Goal: Task Accomplishment & Management: Manage account settings

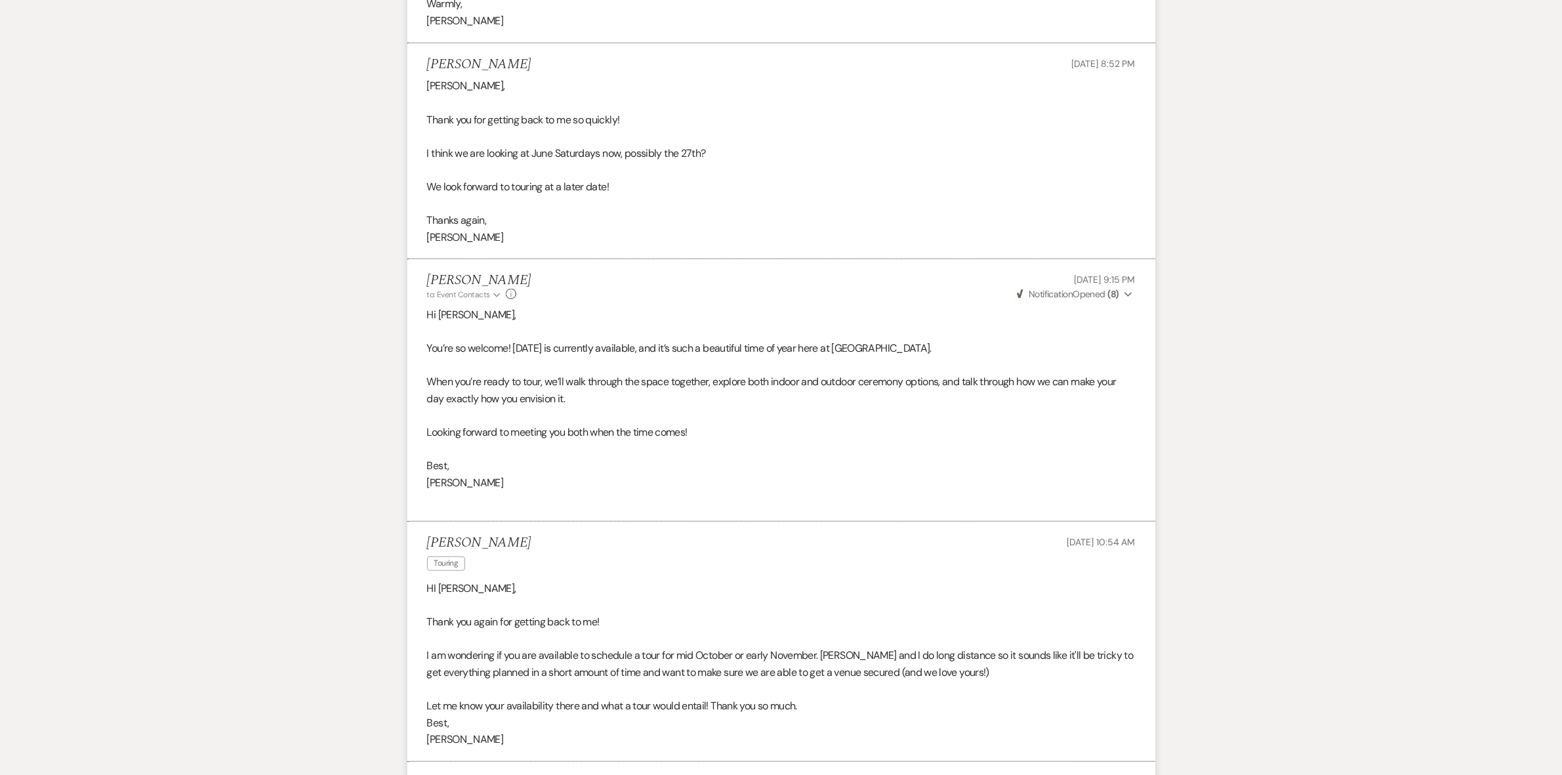
scroll to position [966, 0]
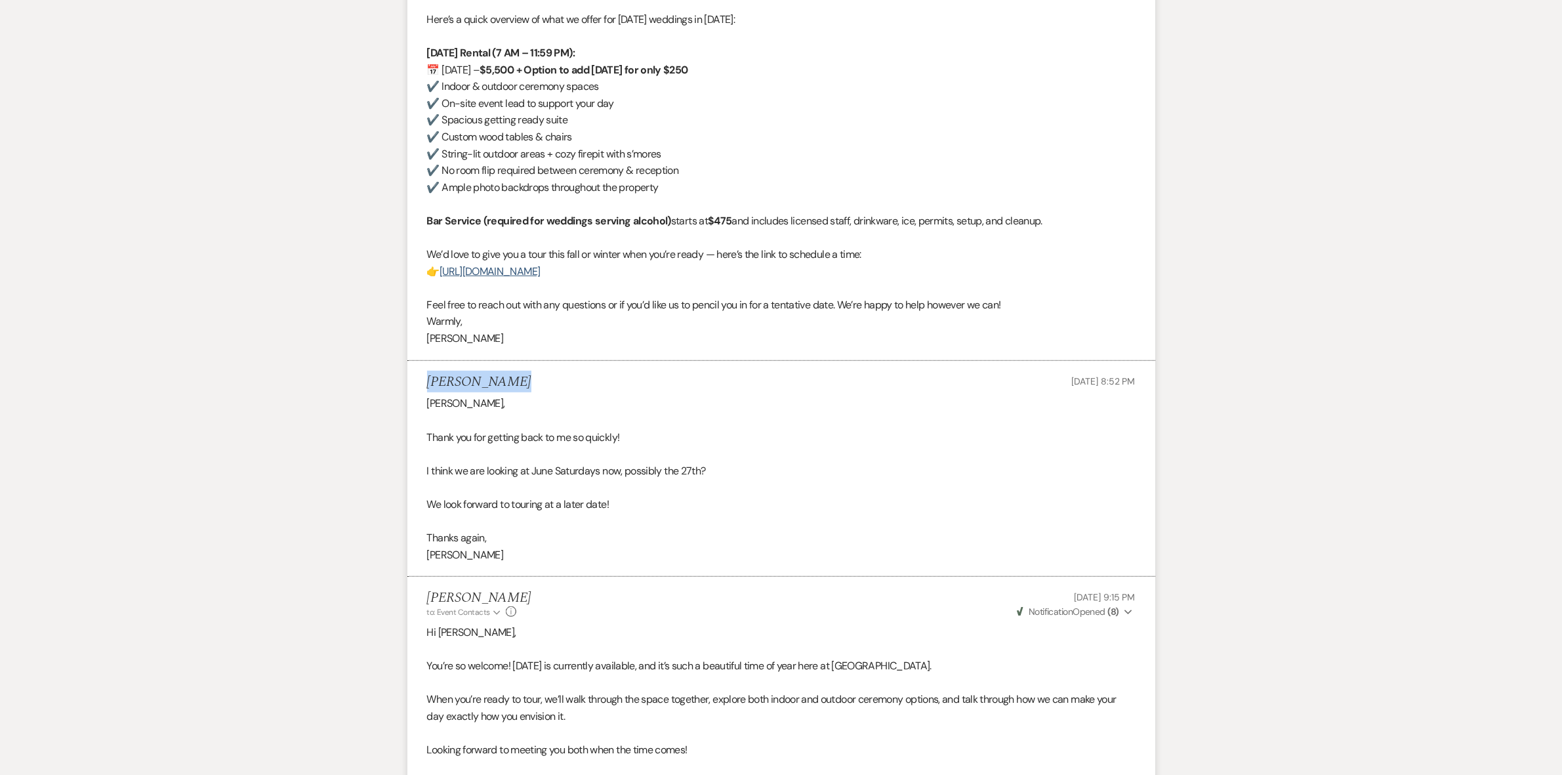
drag, startPoint x: 509, startPoint y: 375, endPoint x: 423, endPoint y: 376, distance: 85.9
click at [423, 376] on li "[PERSON_NAME] [DATE] 8:52 PM [PERSON_NAME], Thank you for getting back to me so…" at bounding box center [781, 469] width 748 height 216
copy h5 "[PERSON_NAME]"
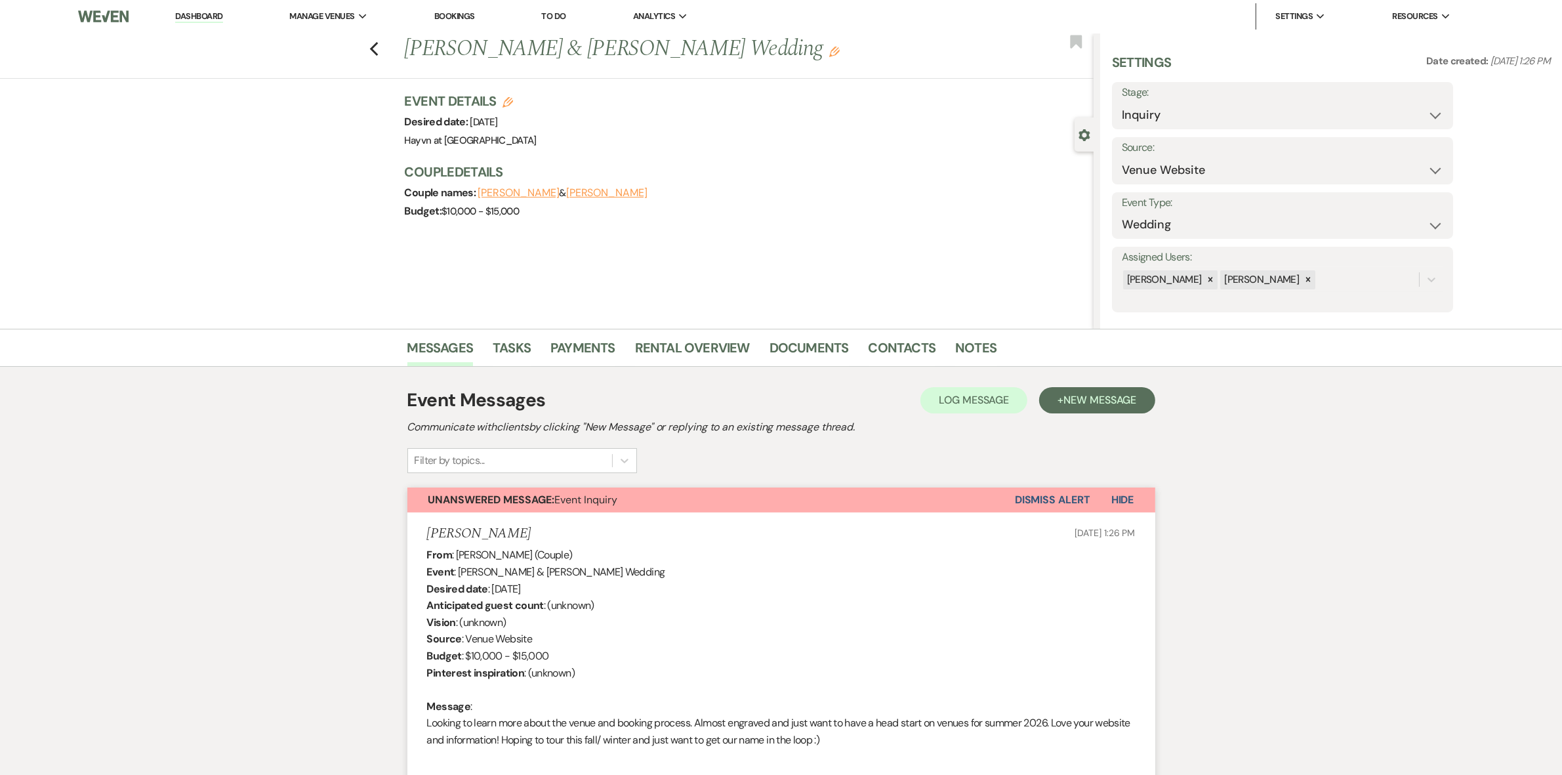
scroll to position [0, 0]
drag, startPoint x: 410, startPoint y: 52, endPoint x: 759, endPoint y: 45, distance: 349.0
click at [759, 45] on h1 "[PERSON_NAME] & [PERSON_NAME] Wedding Edit" at bounding box center [678, 49] width 546 height 31
copy h1 "[PERSON_NAME] & [PERSON_NAME] Wedding"
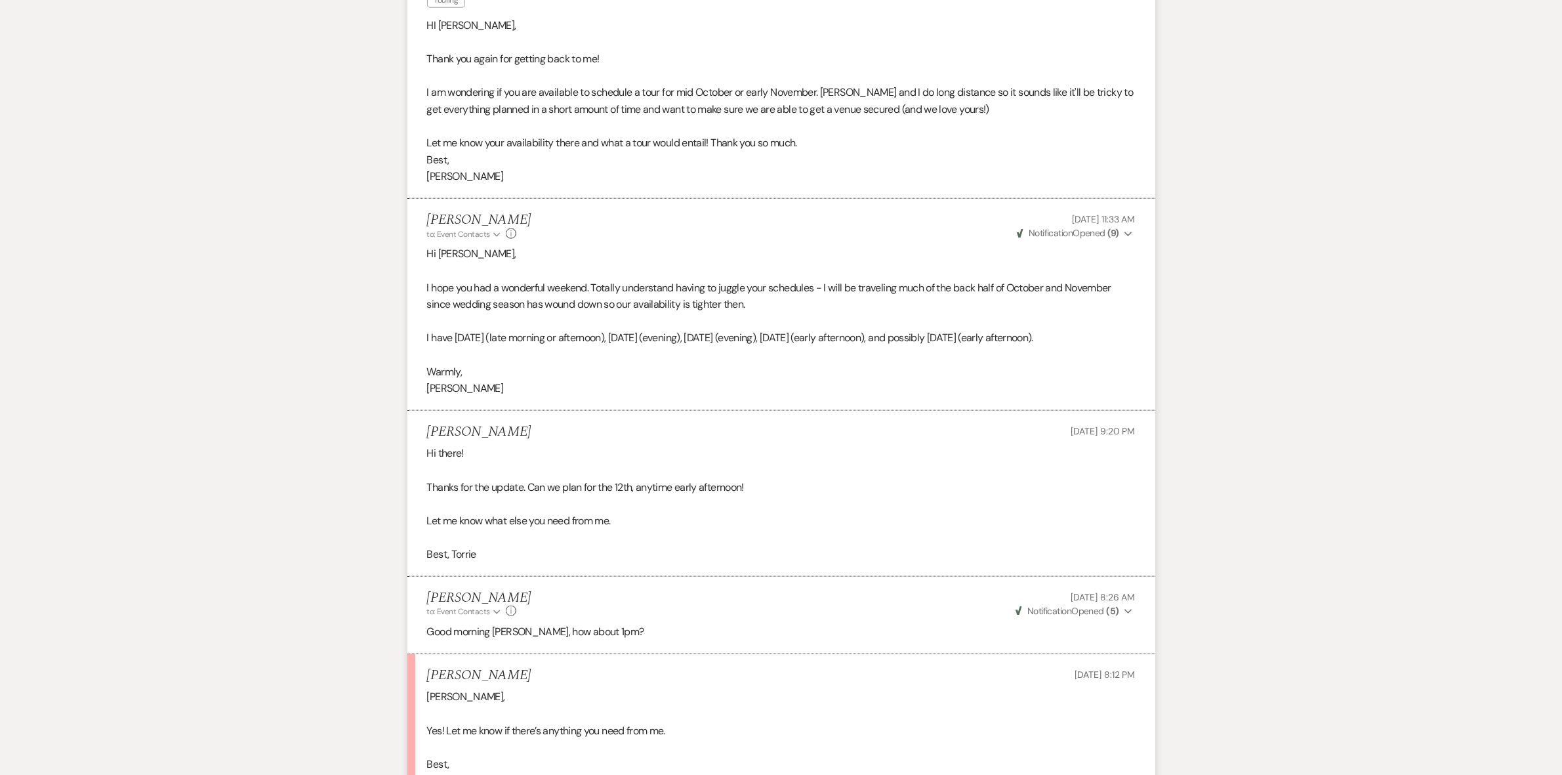
scroll to position [2032, 0]
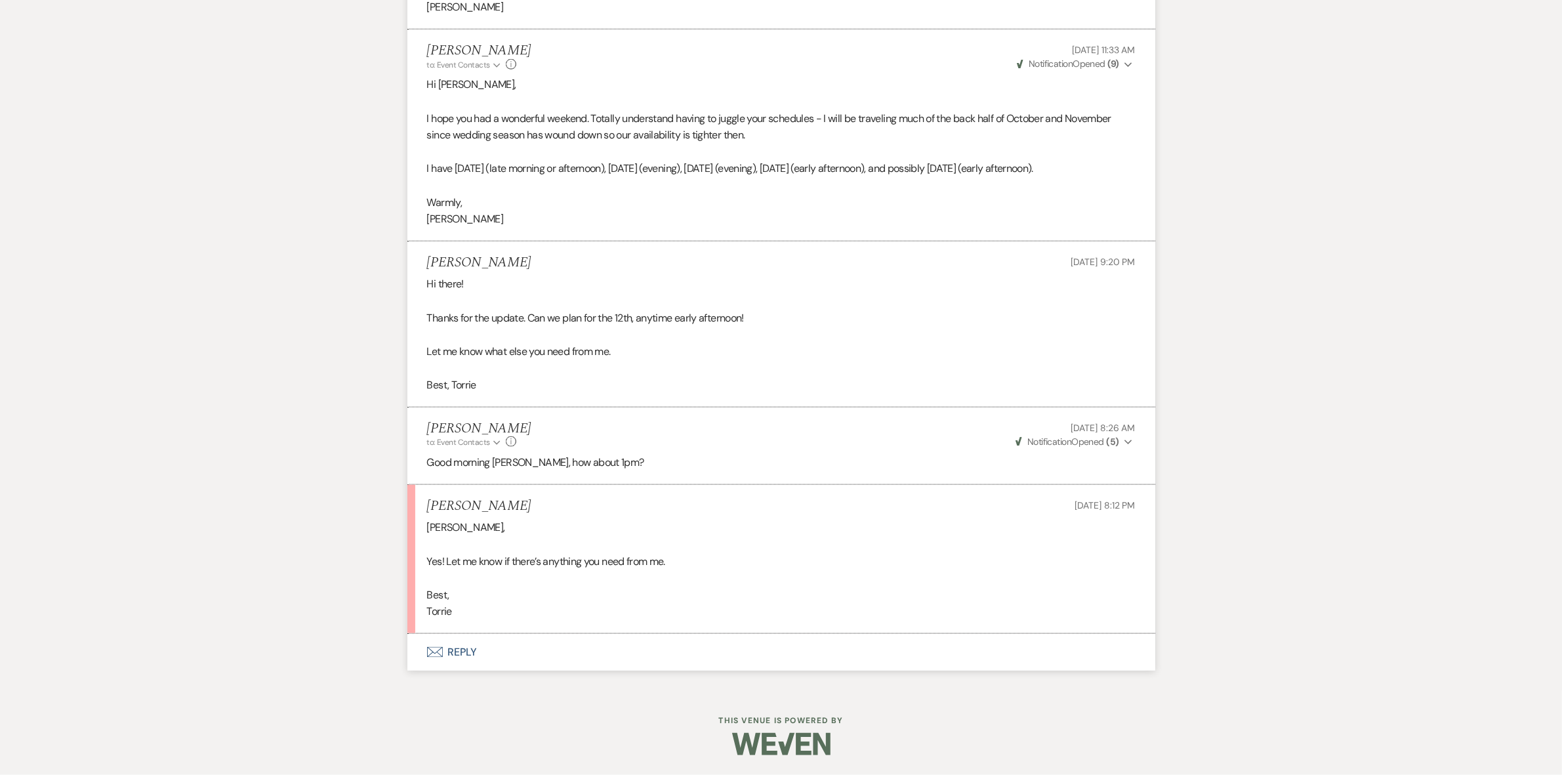
click at [464, 651] on button "Envelope Reply" at bounding box center [781, 652] width 748 height 37
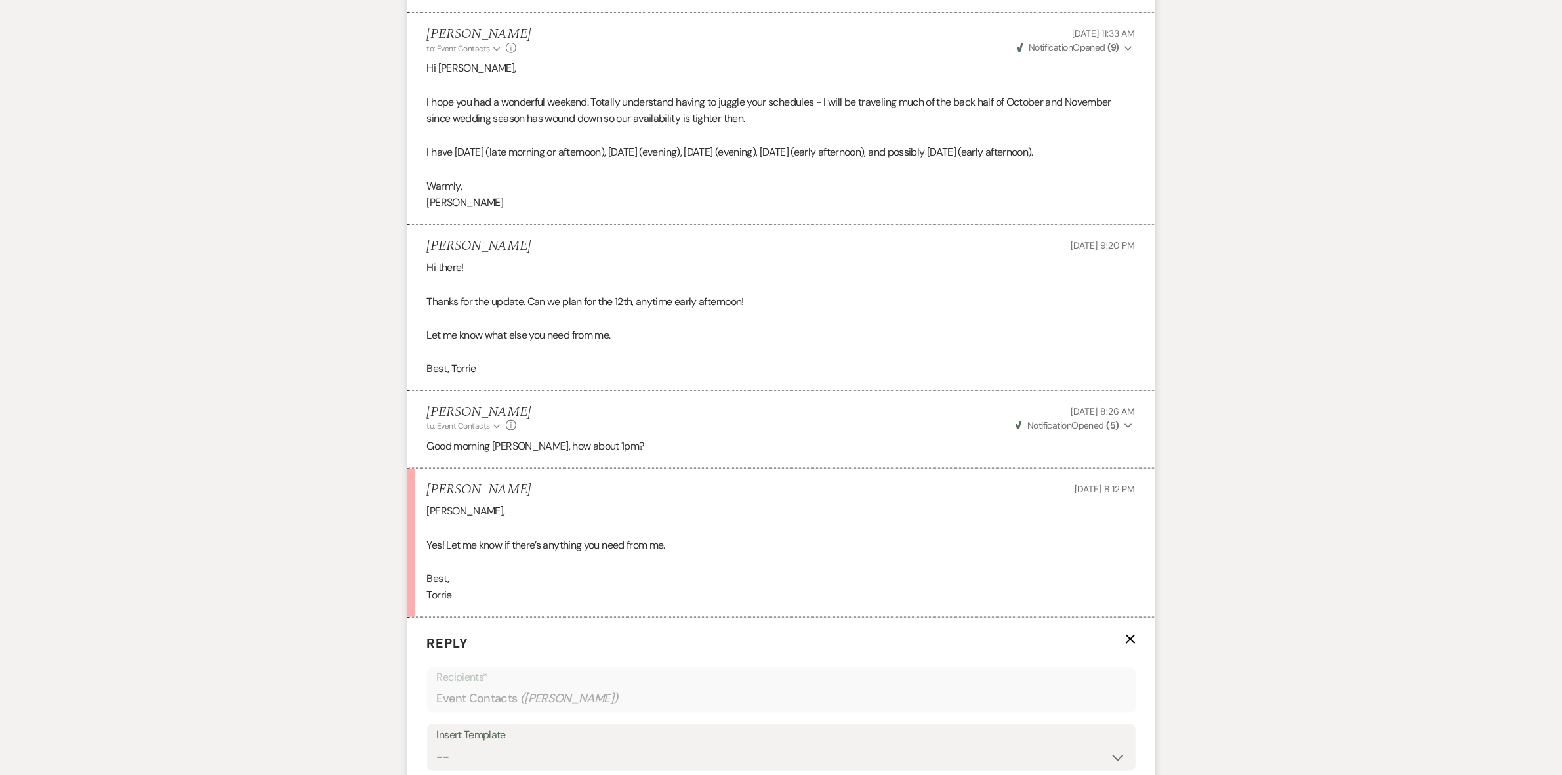
scroll to position [2399, 0]
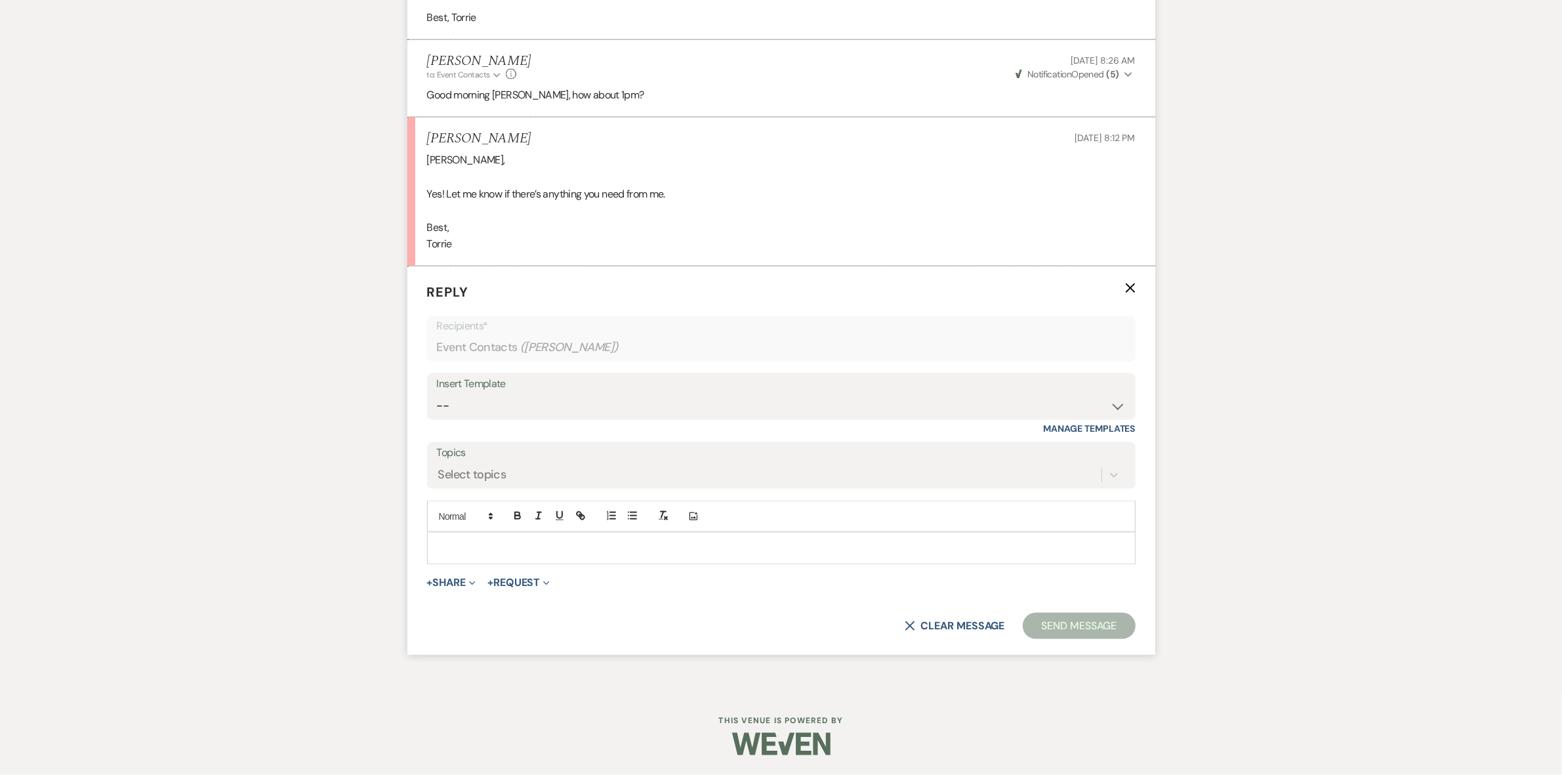
click at [483, 548] on p at bounding box center [781, 547] width 687 height 14
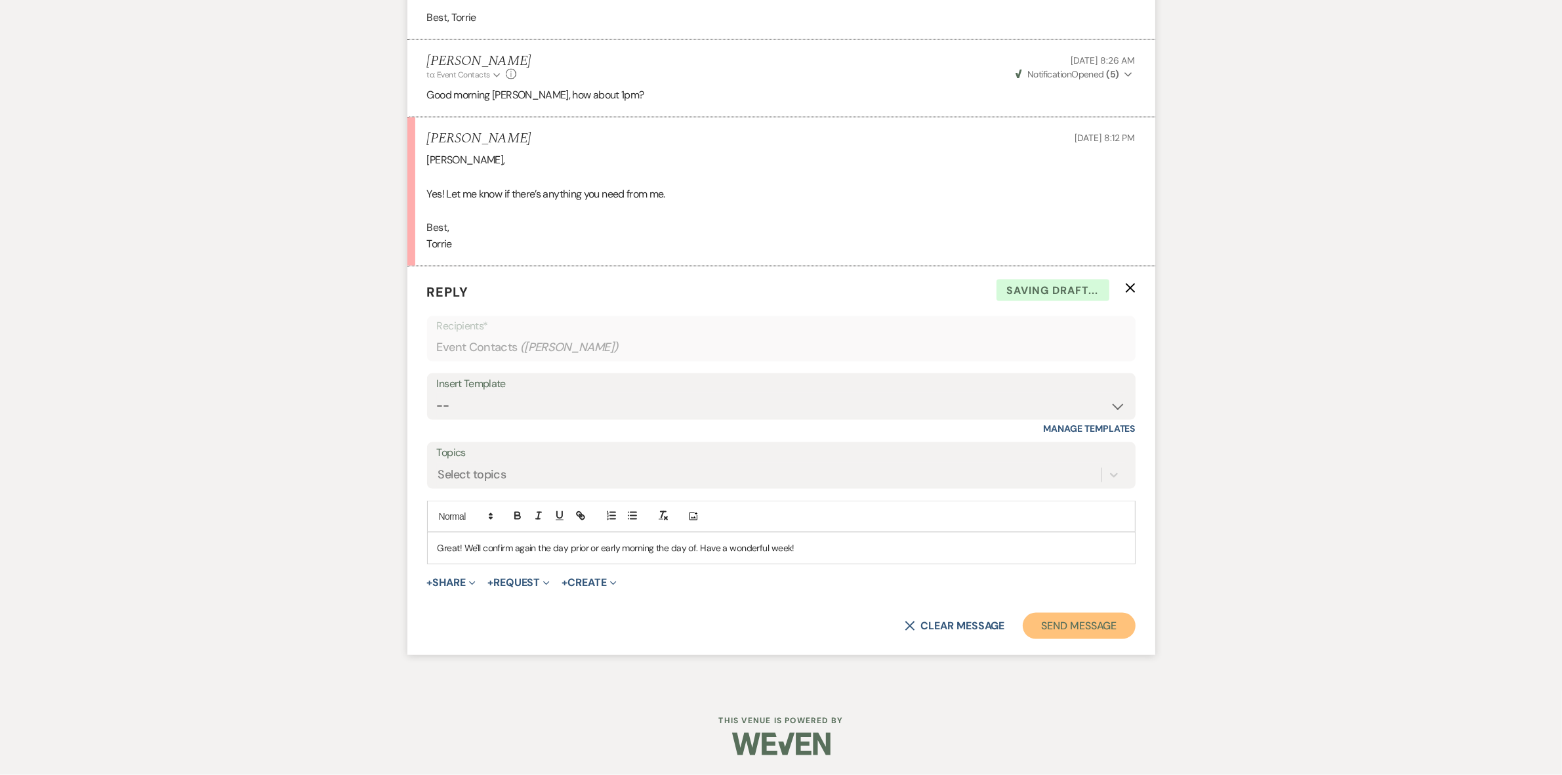
click at [1089, 621] on button "Send Message" at bounding box center [1079, 626] width 112 height 26
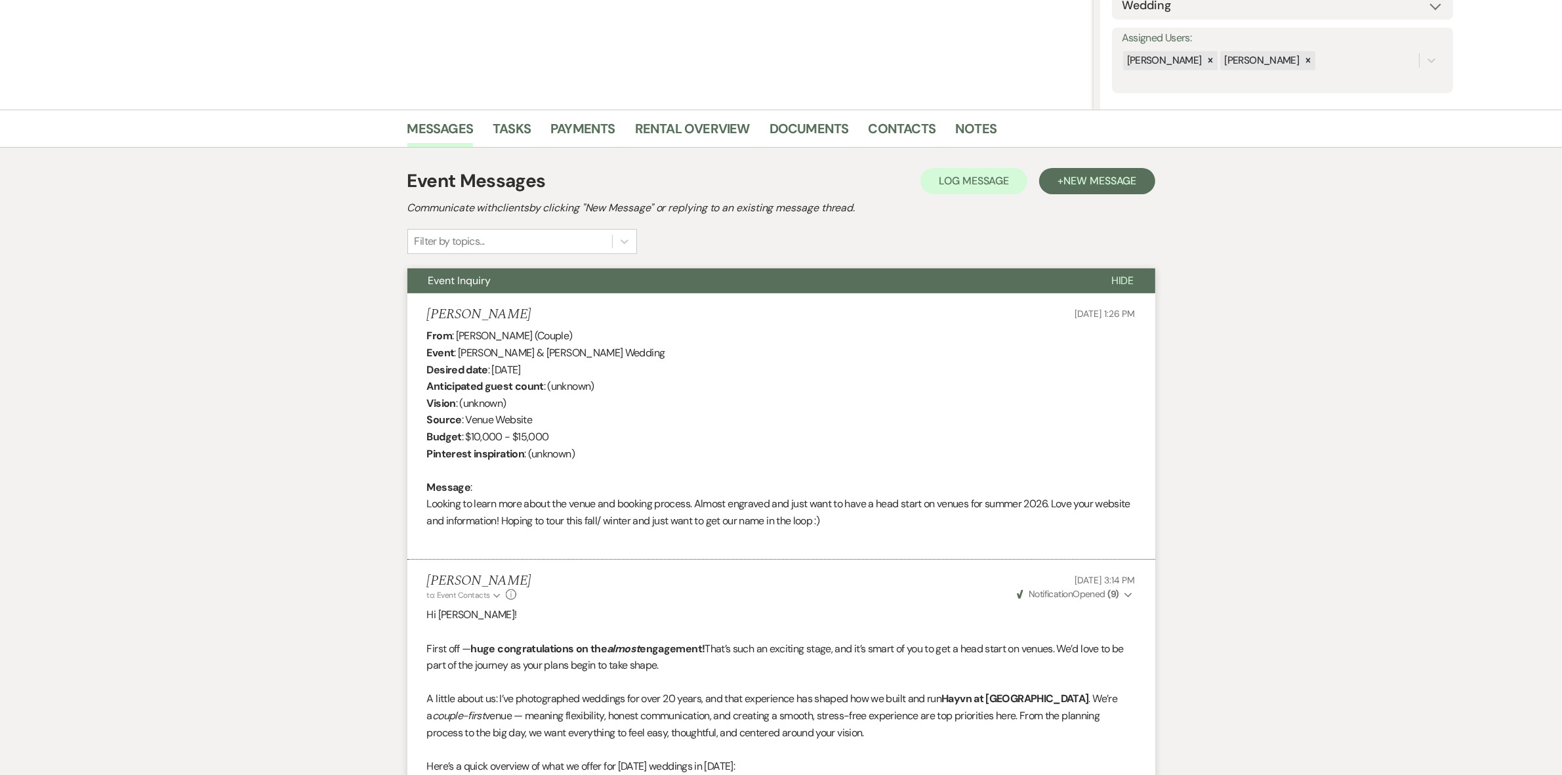
scroll to position [5, 0]
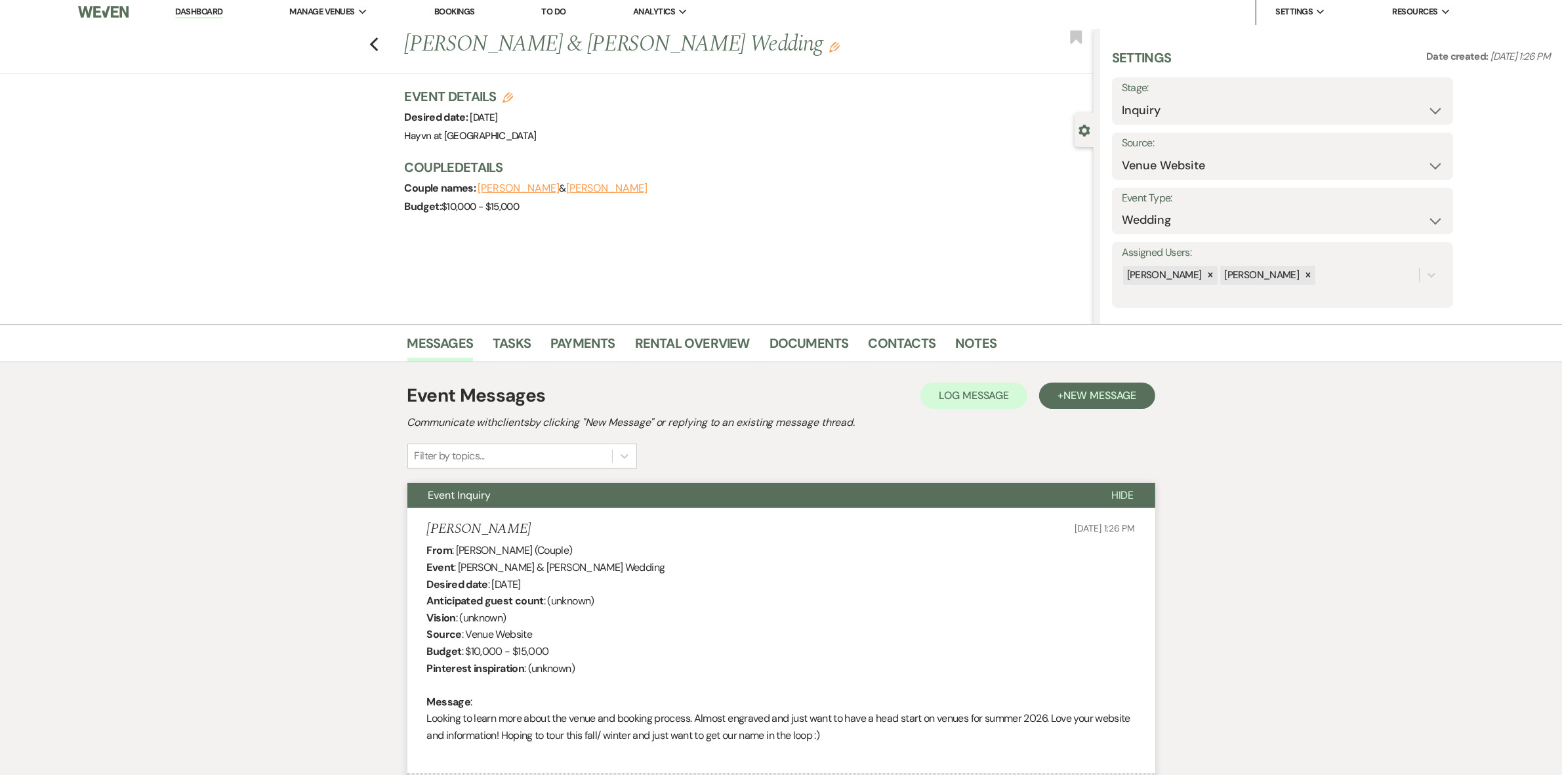
click at [195, 7] on link "Dashboard" at bounding box center [198, 12] width 47 height 12
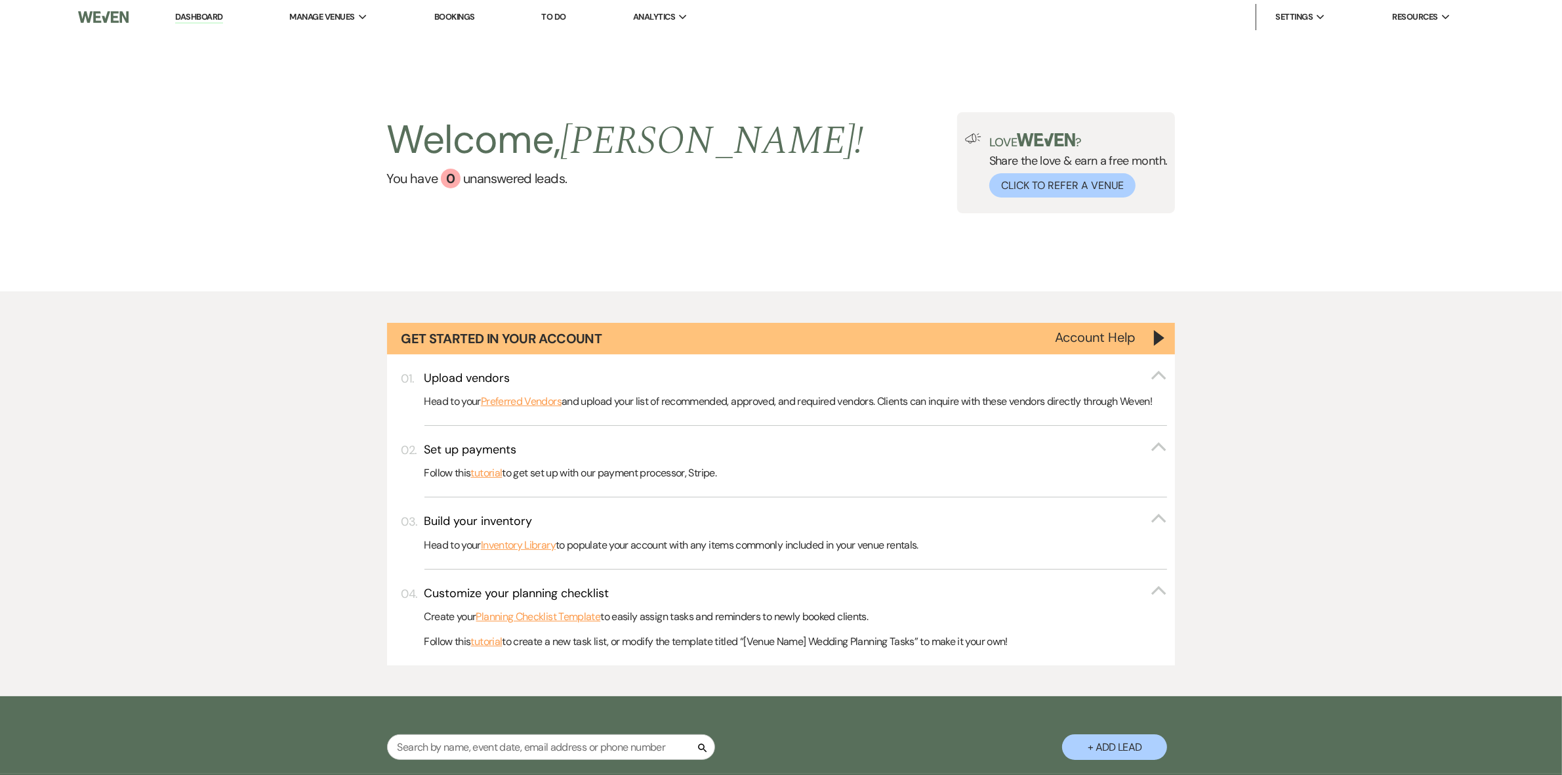
click at [104, 20] on img at bounding box center [103, 17] width 51 height 28
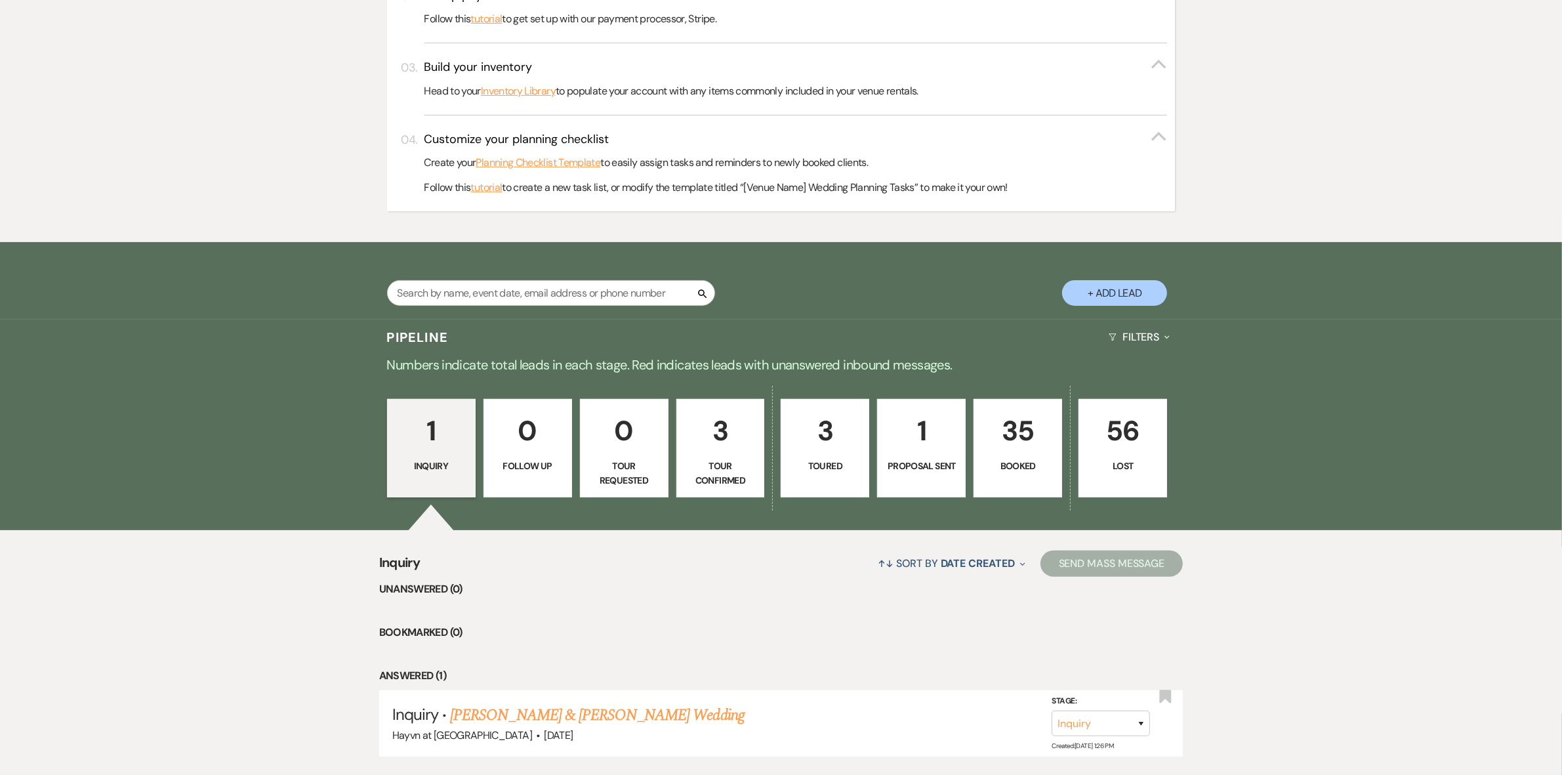
scroll to position [542, 0]
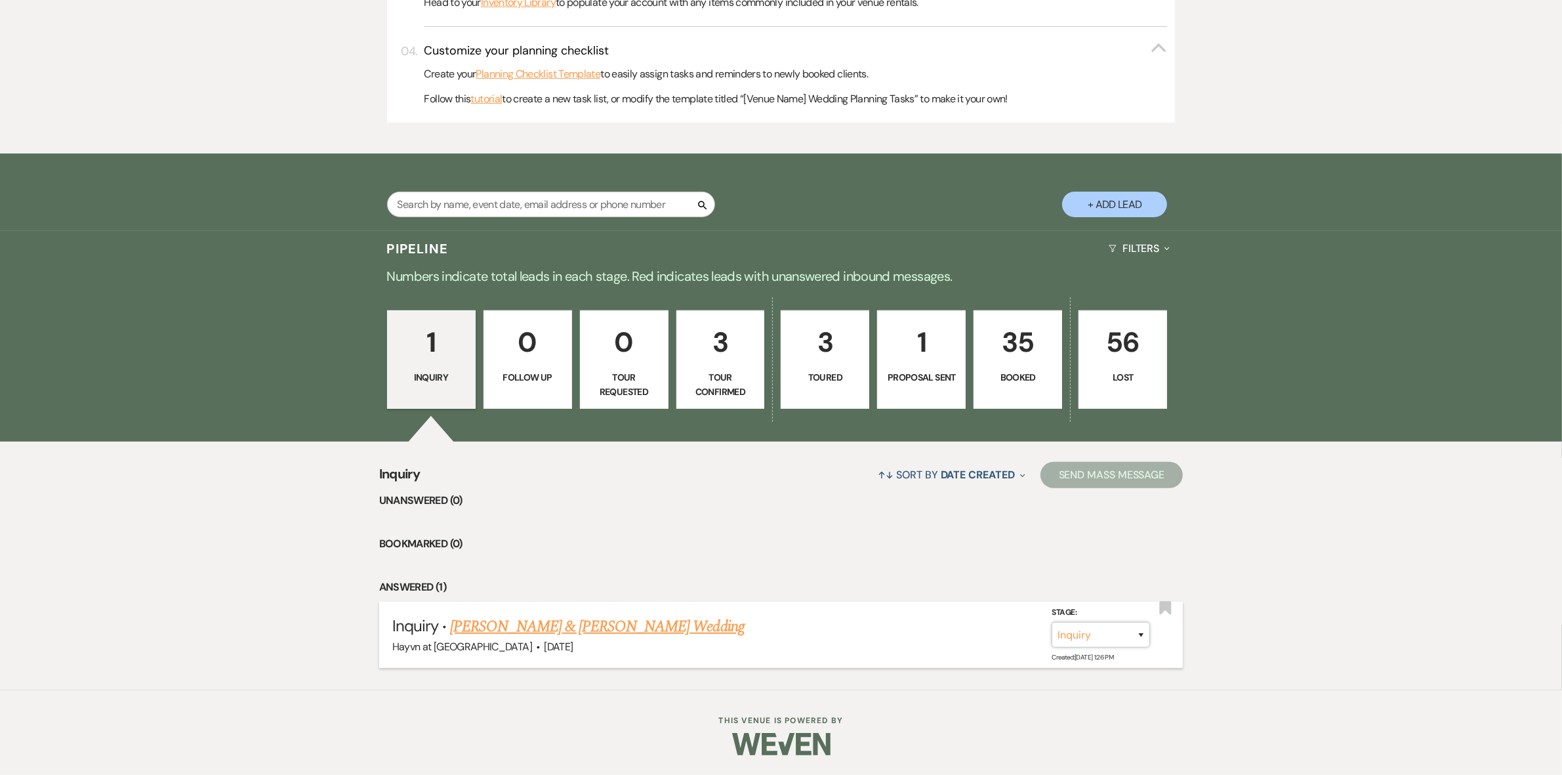
click at [1135, 633] on select "Inquiry Follow Up Tour Requested Tour Confirmed Toured Proposal Sent Booked Lost" at bounding box center [1100, 635] width 98 height 26
select select "4"
click at [1051, 622] on select "Inquiry Follow Up Tour Requested Tour Confirmed Toured Proposal Sent Booked Lost" at bounding box center [1100, 635] width 98 height 26
click at [1125, 628] on button "Save" at bounding box center [1124, 634] width 66 height 26
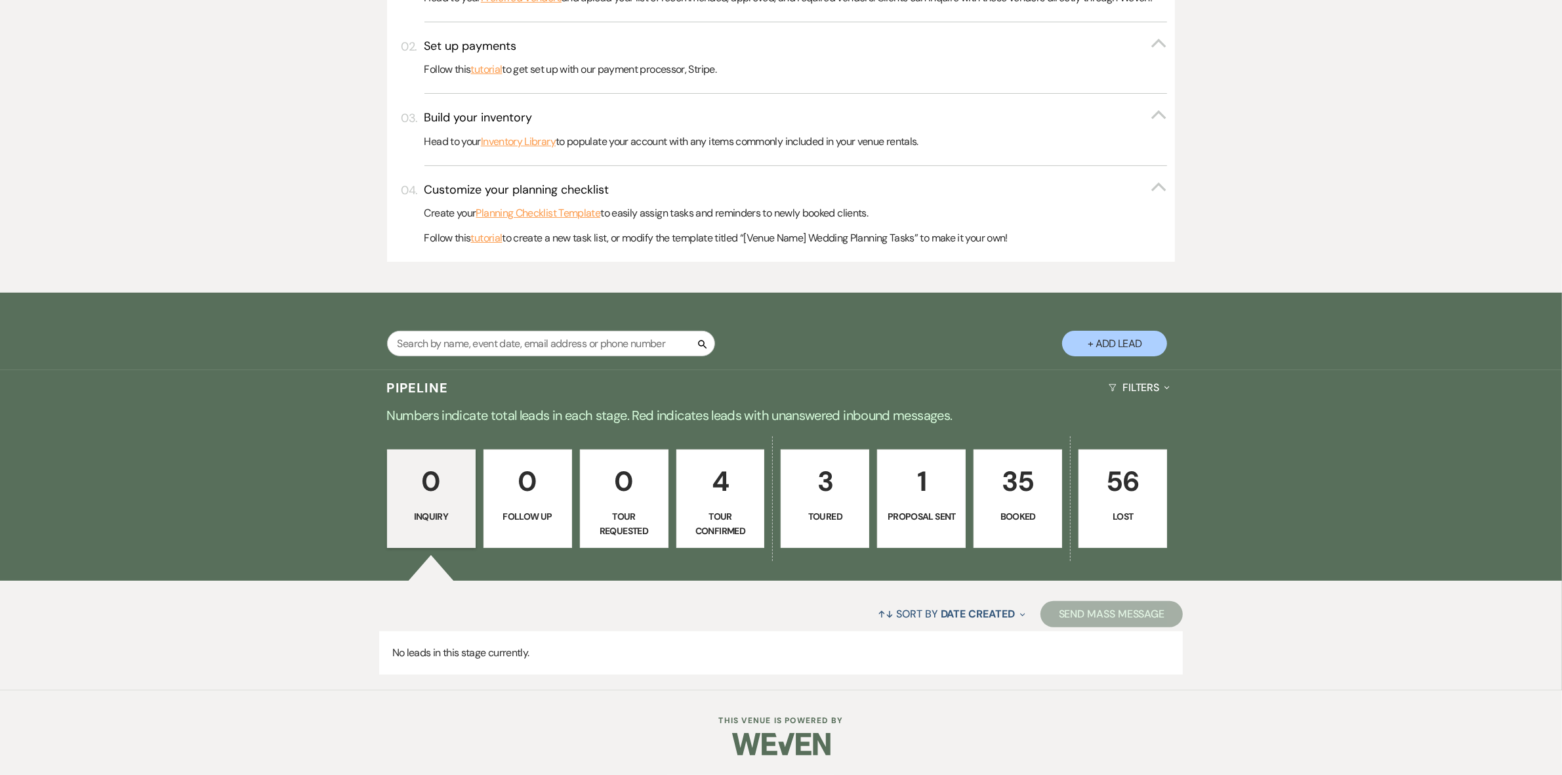
click at [822, 468] on p "3" at bounding box center [824, 481] width 71 height 44
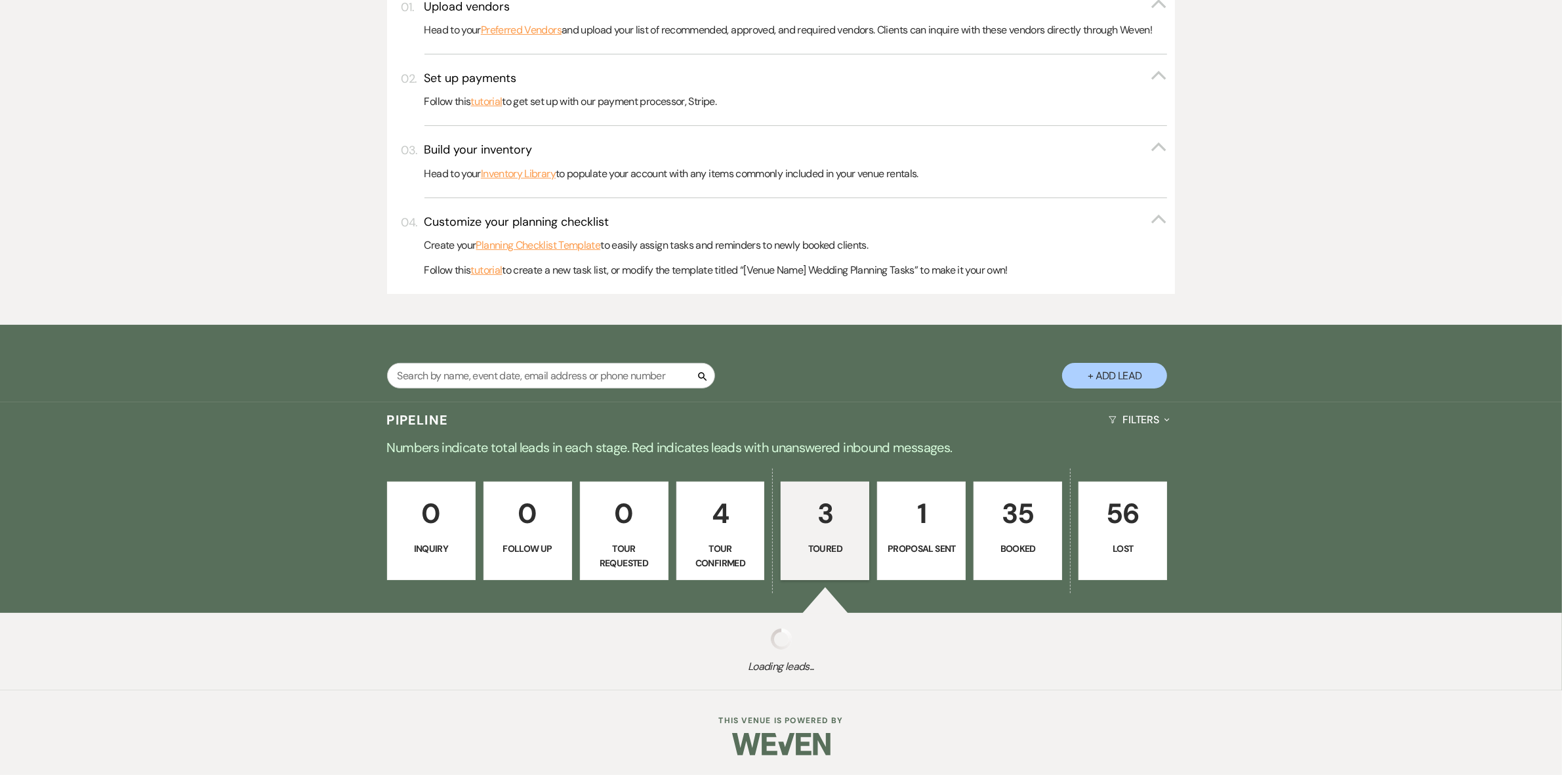
select select "5"
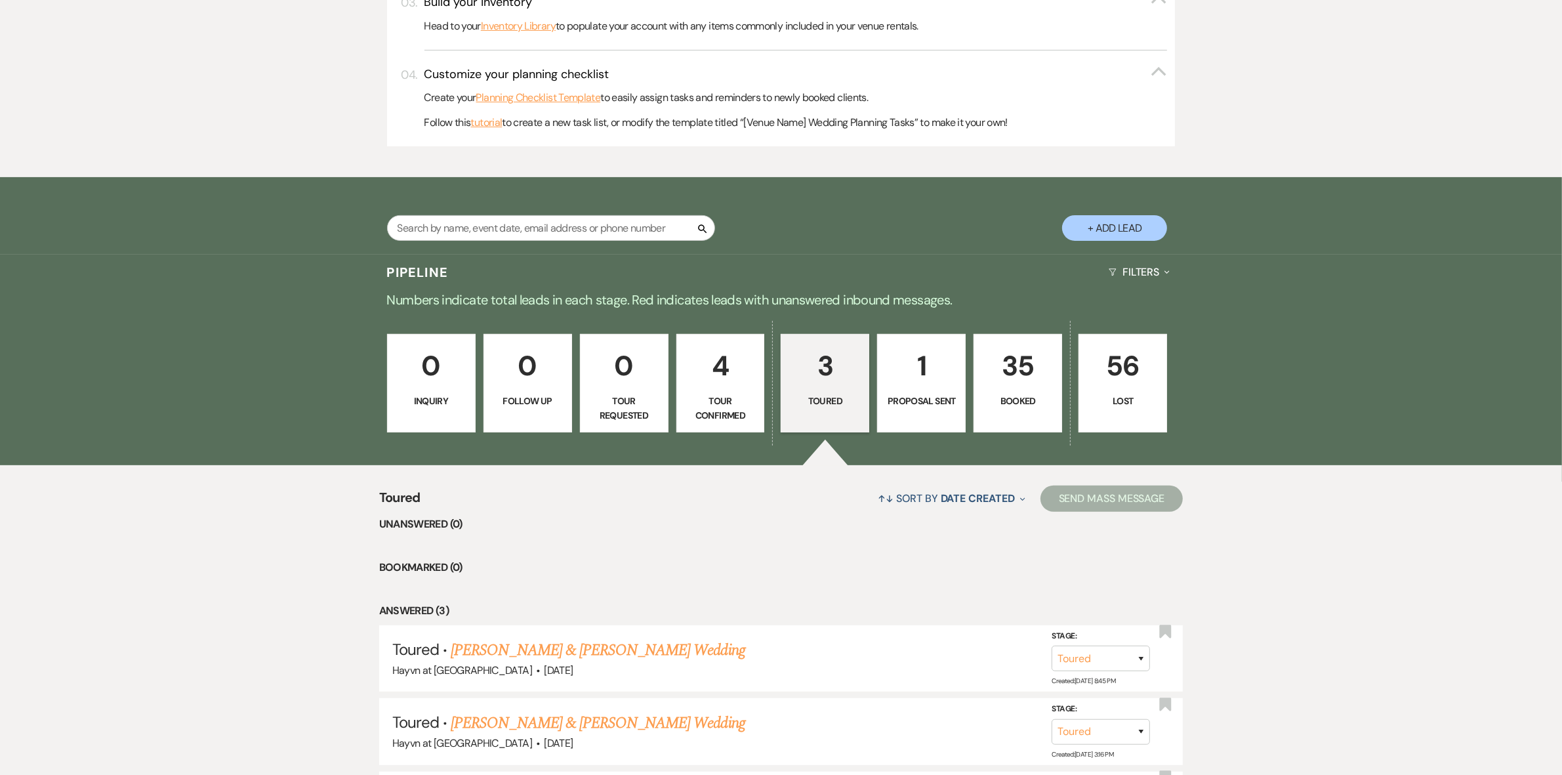
scroll to position [687, 0]
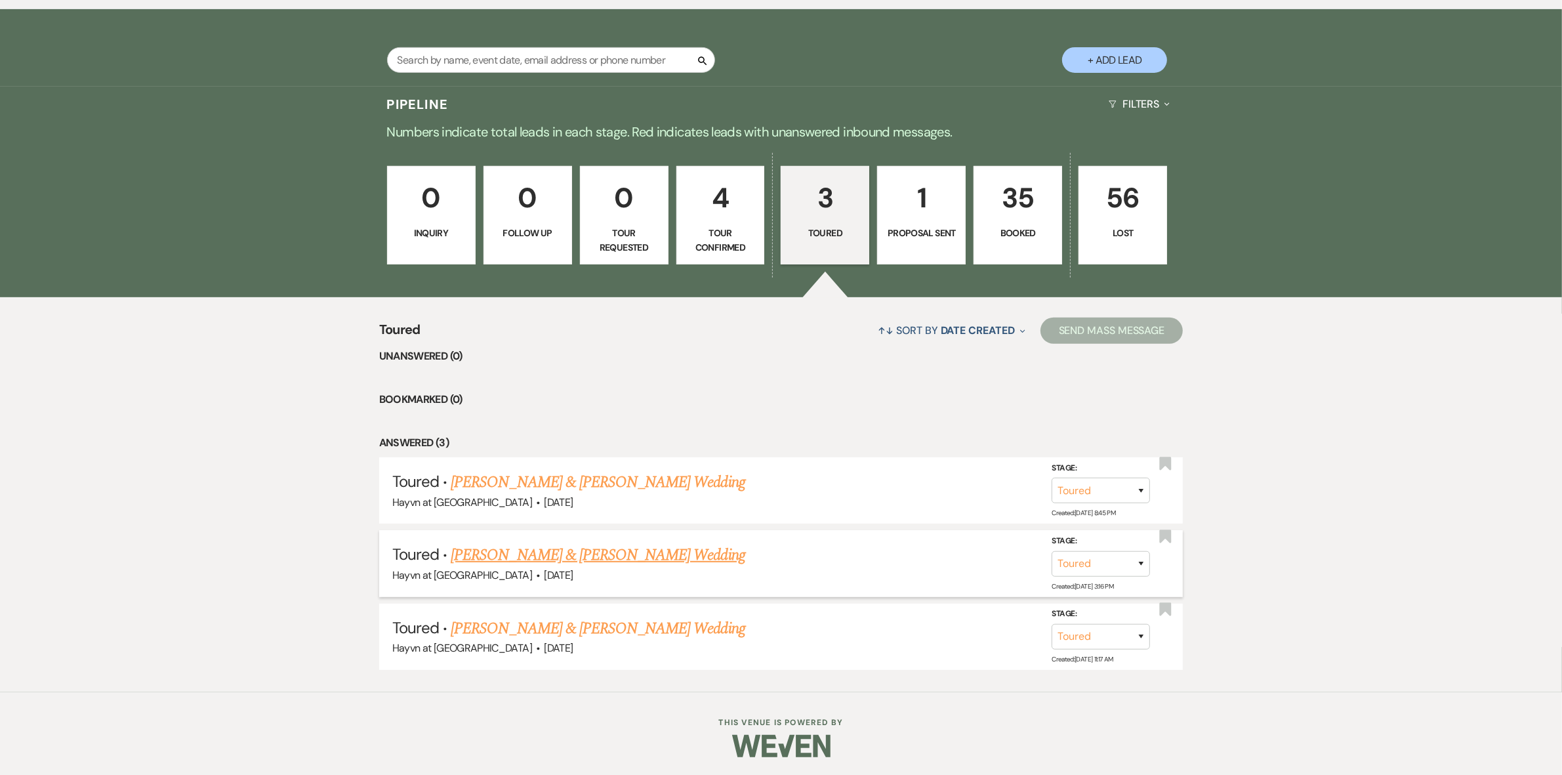
click at [556, 554] on link "Dalton & Schuder's Wedding" at bounding box center [598, 555] width 294 height 24
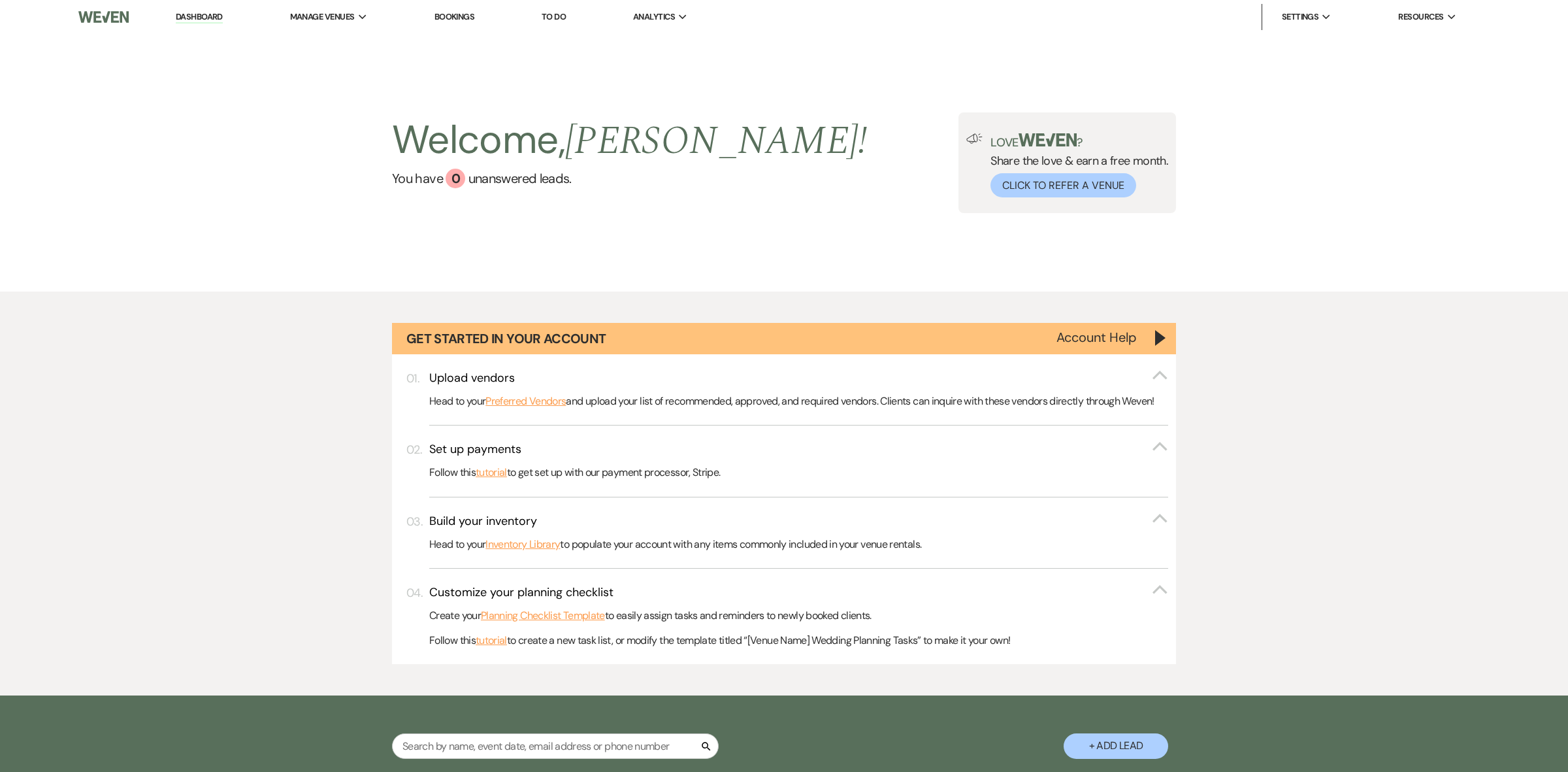
select select "5"
select select "8"
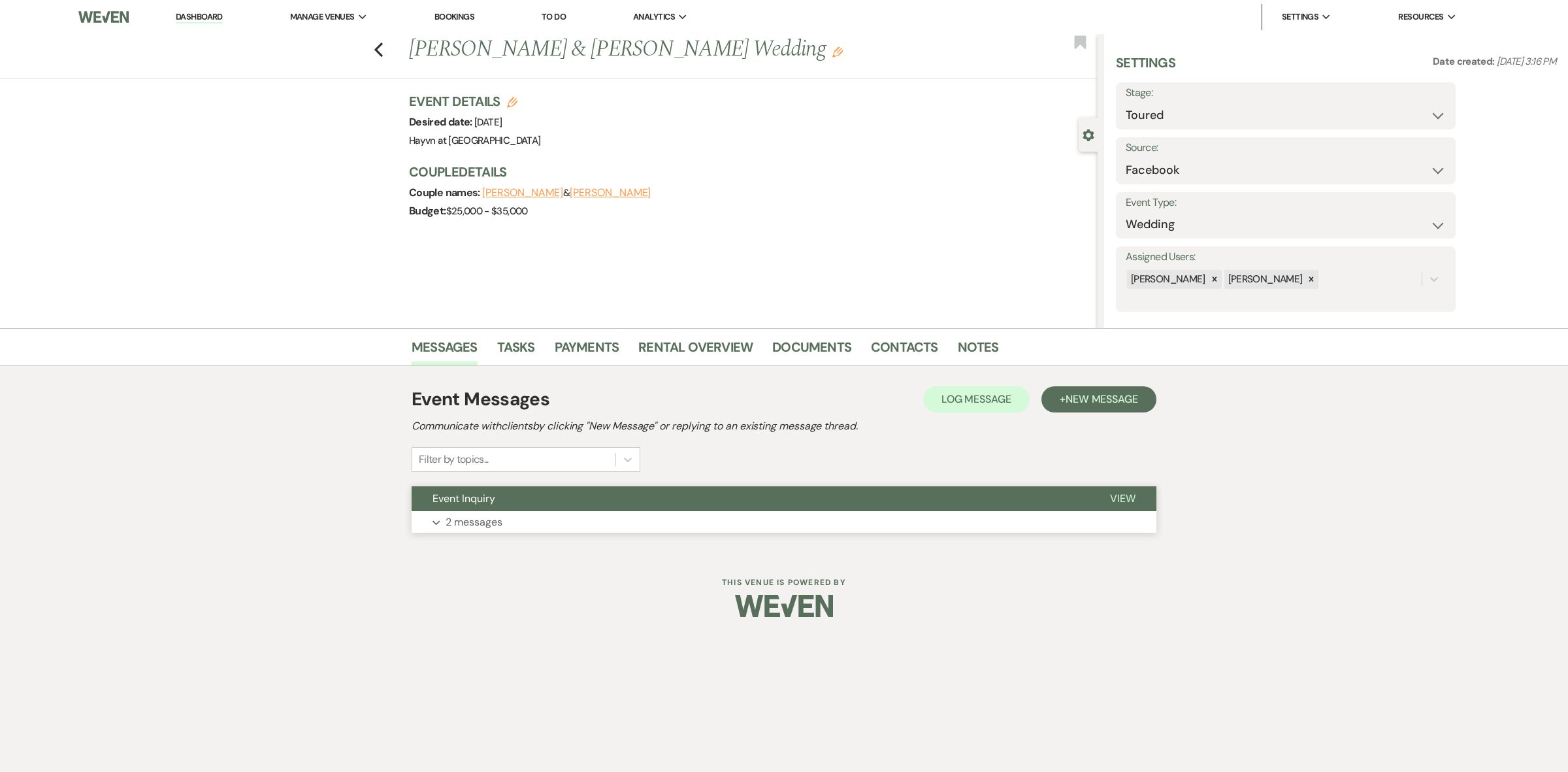
click at [443, 524] on button "Expand 2 messages" at bounding box center [784, 522] width 745 height 22
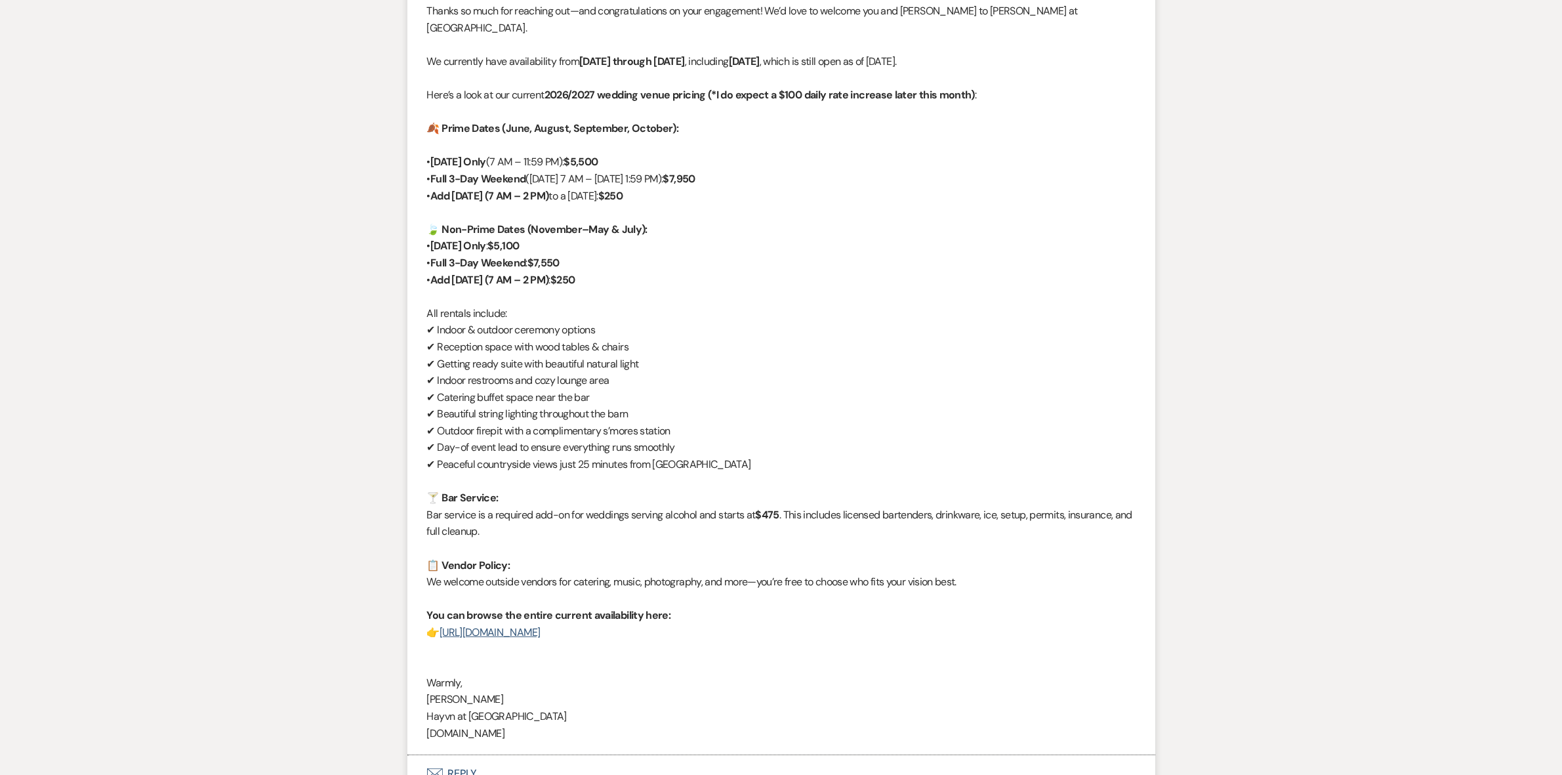
scroll to position [945, 0]
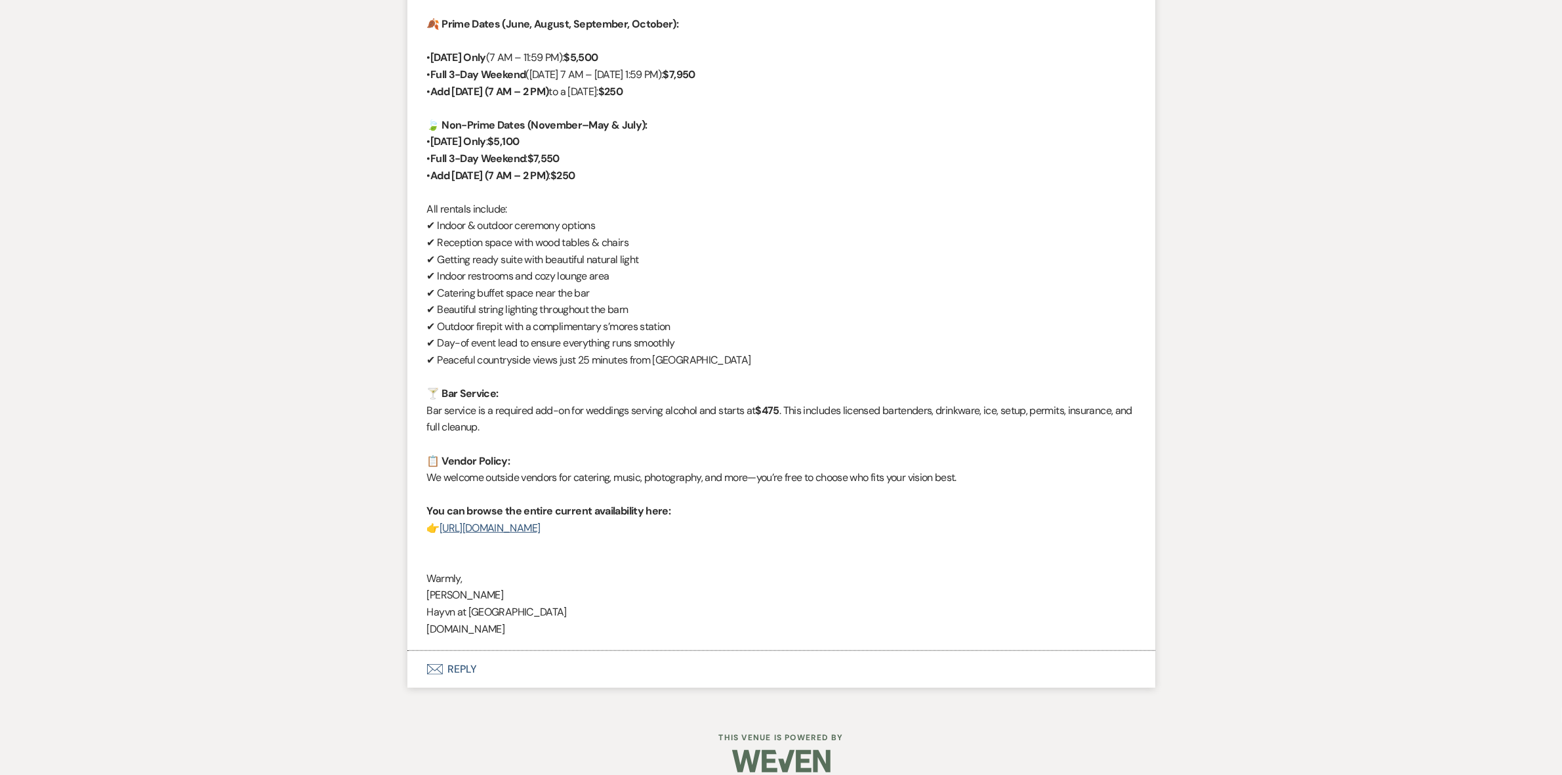
select select "5"
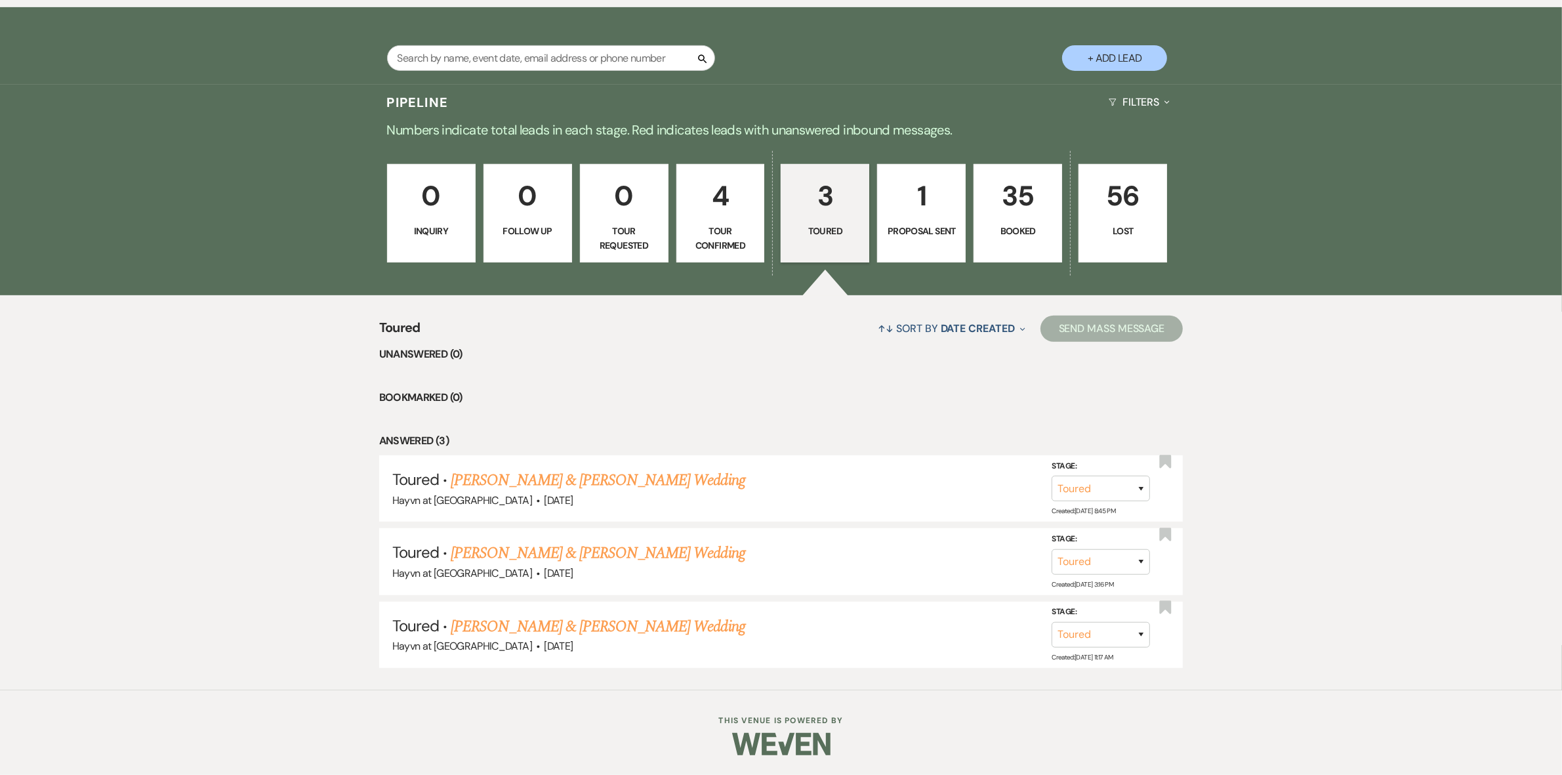
scroll to position [687, 0]
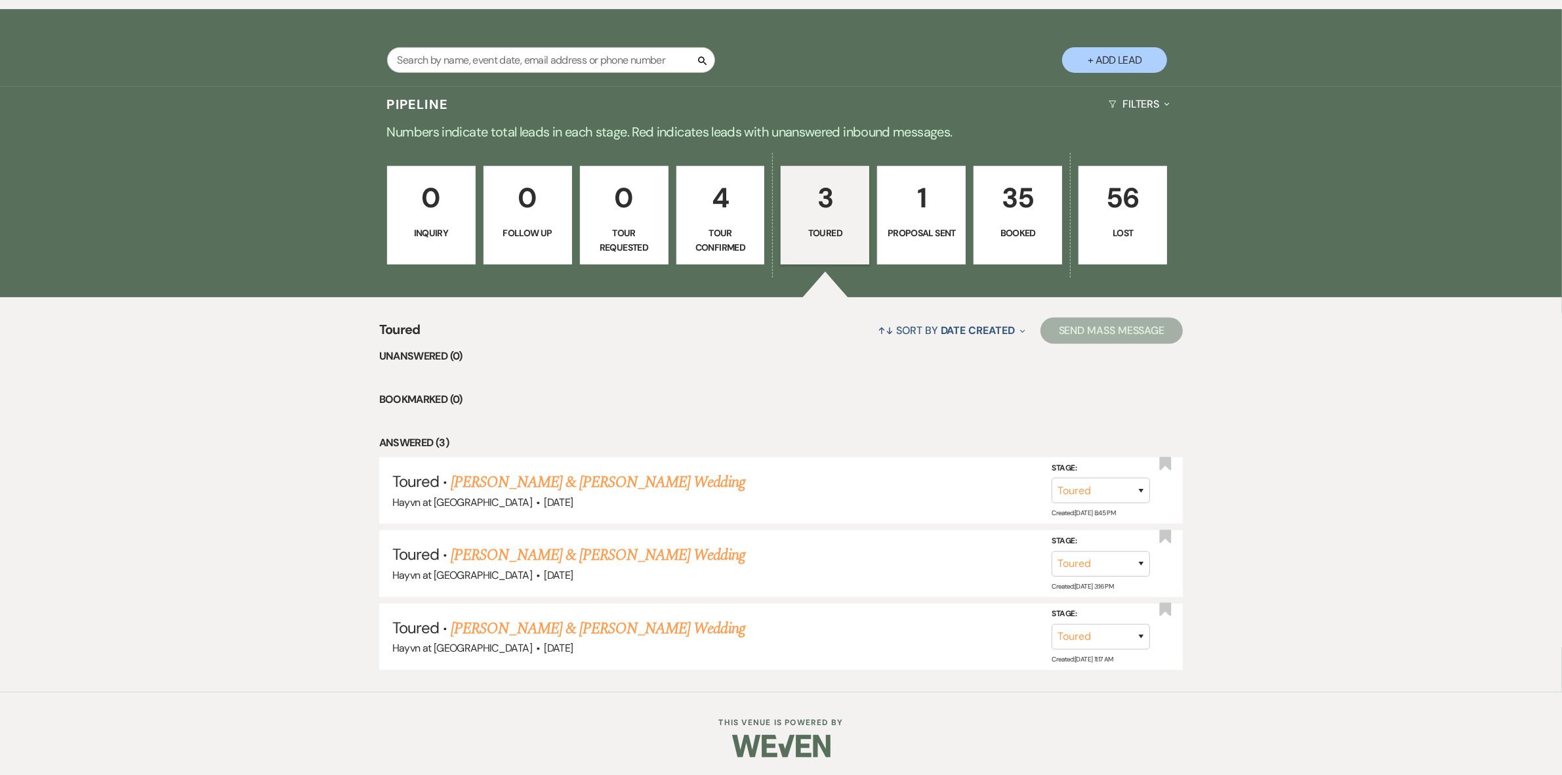
click at [920, 237] on p "Proposal Sent" at bounding box center [921, 233] width 71 height 14
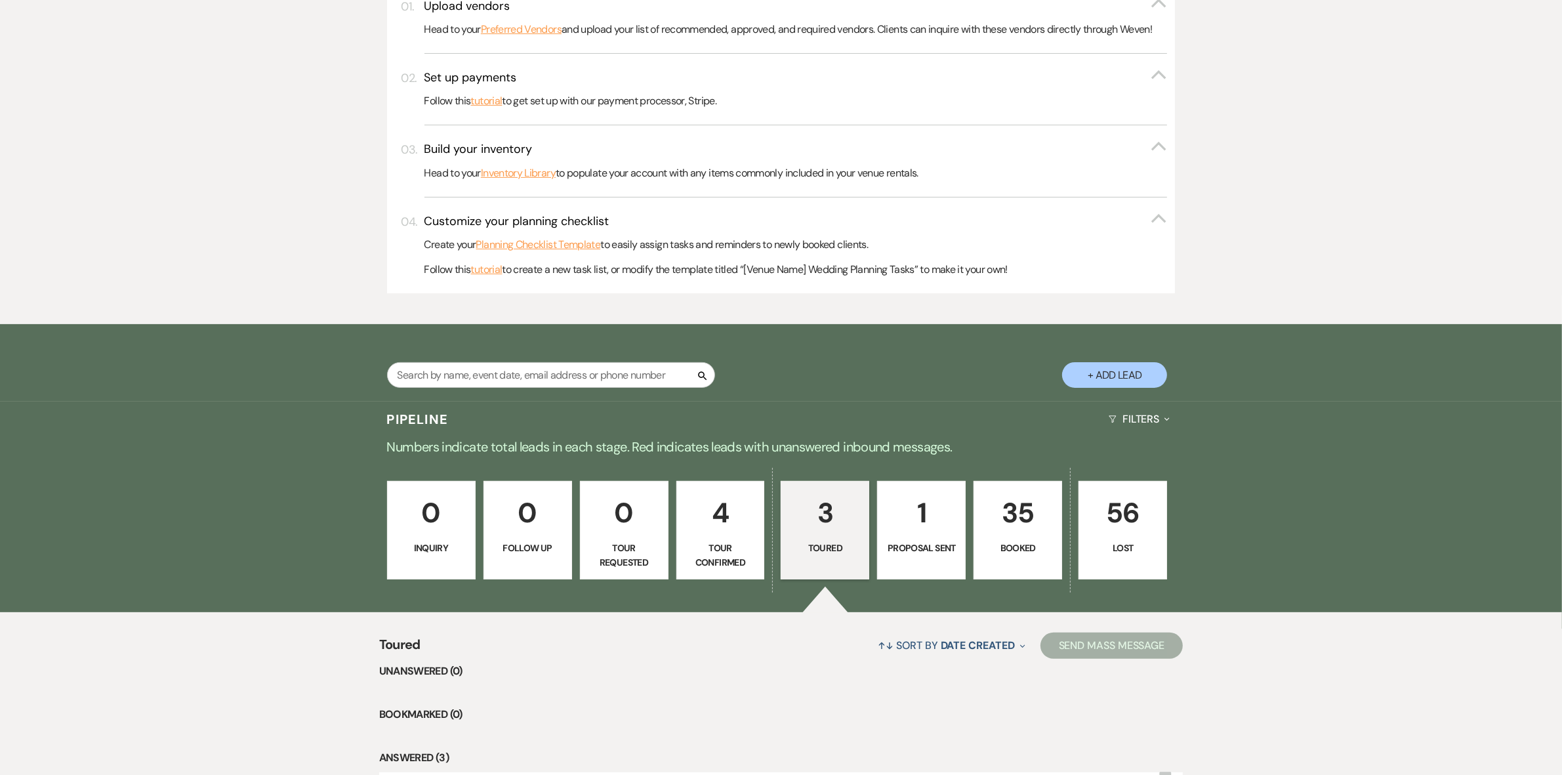
scroll to position [542, 0]
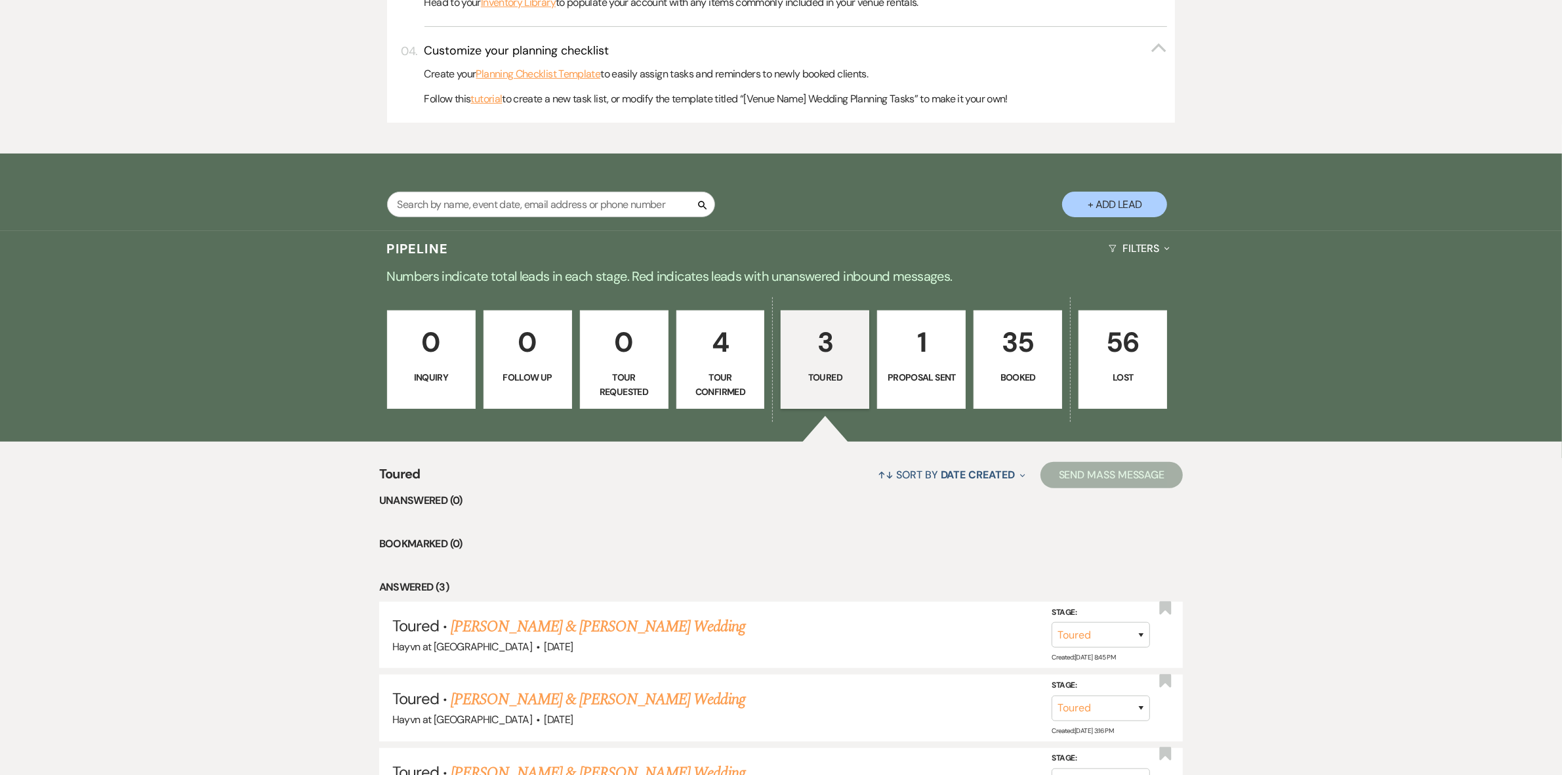
select select "6"
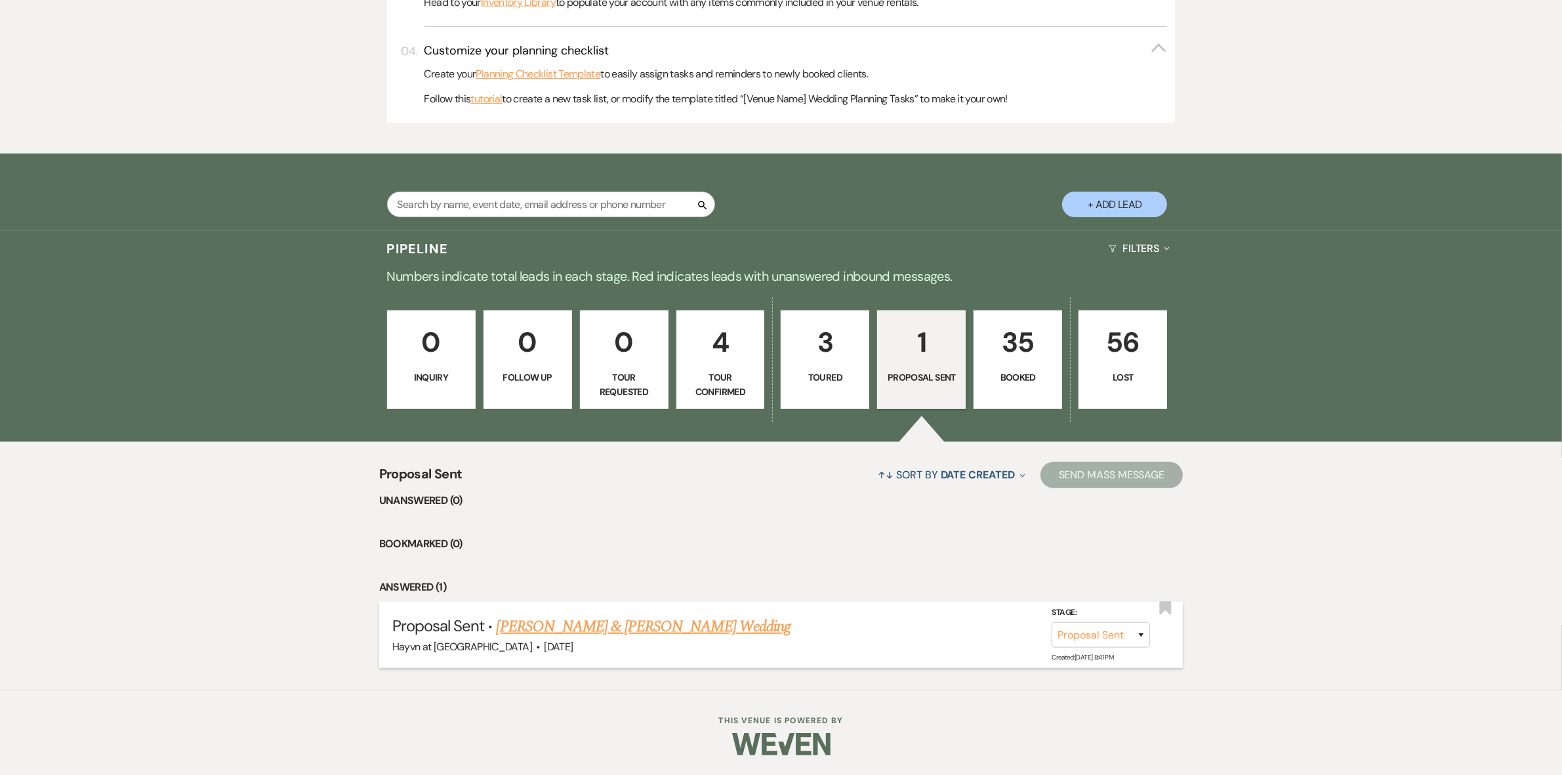
click at [602, 621] on link "John Peterson & Alanna Smith's Wedding" at bounding box center [644, 627] width 294 height 24
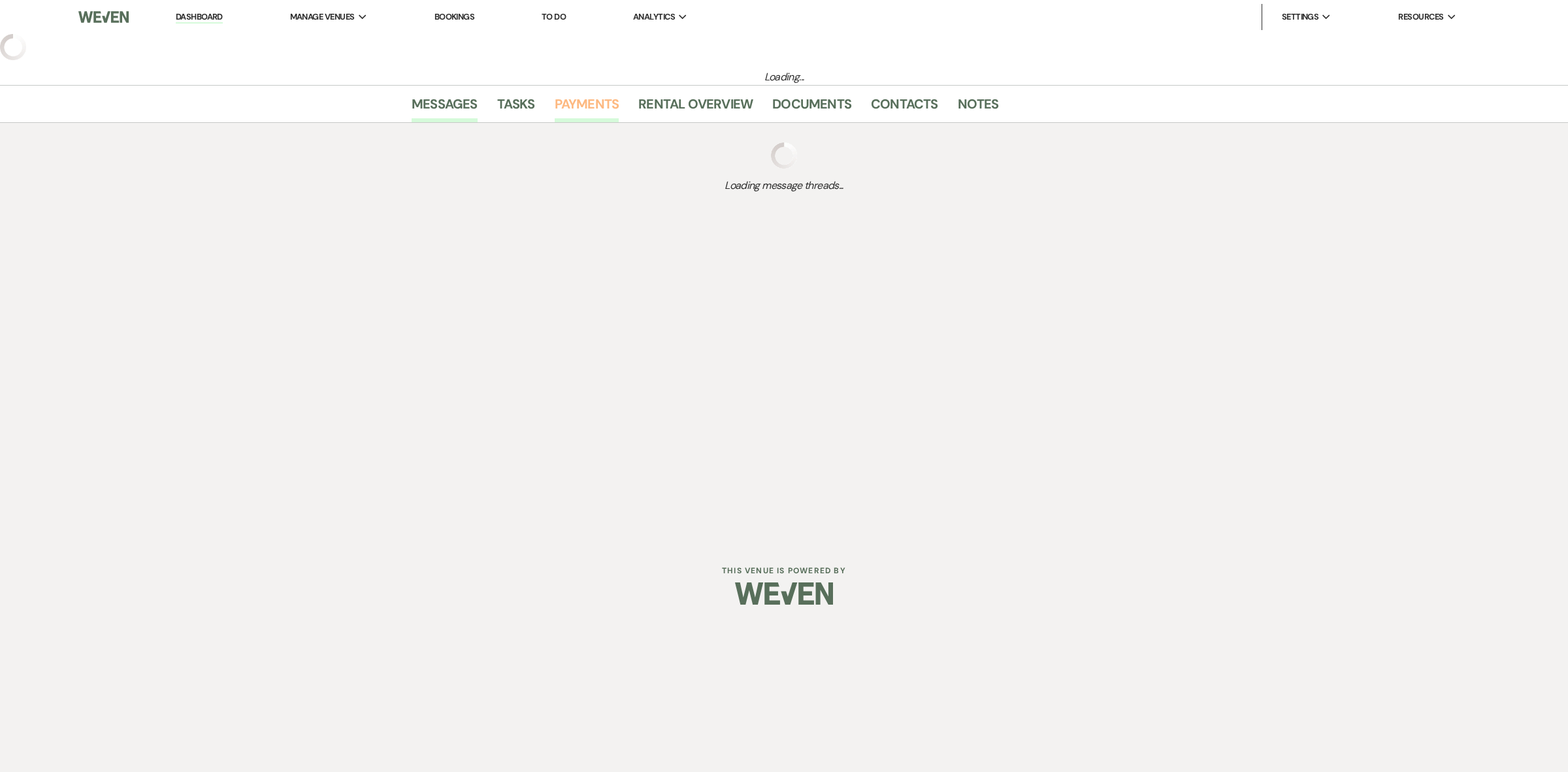
select select "6"
select select "5"
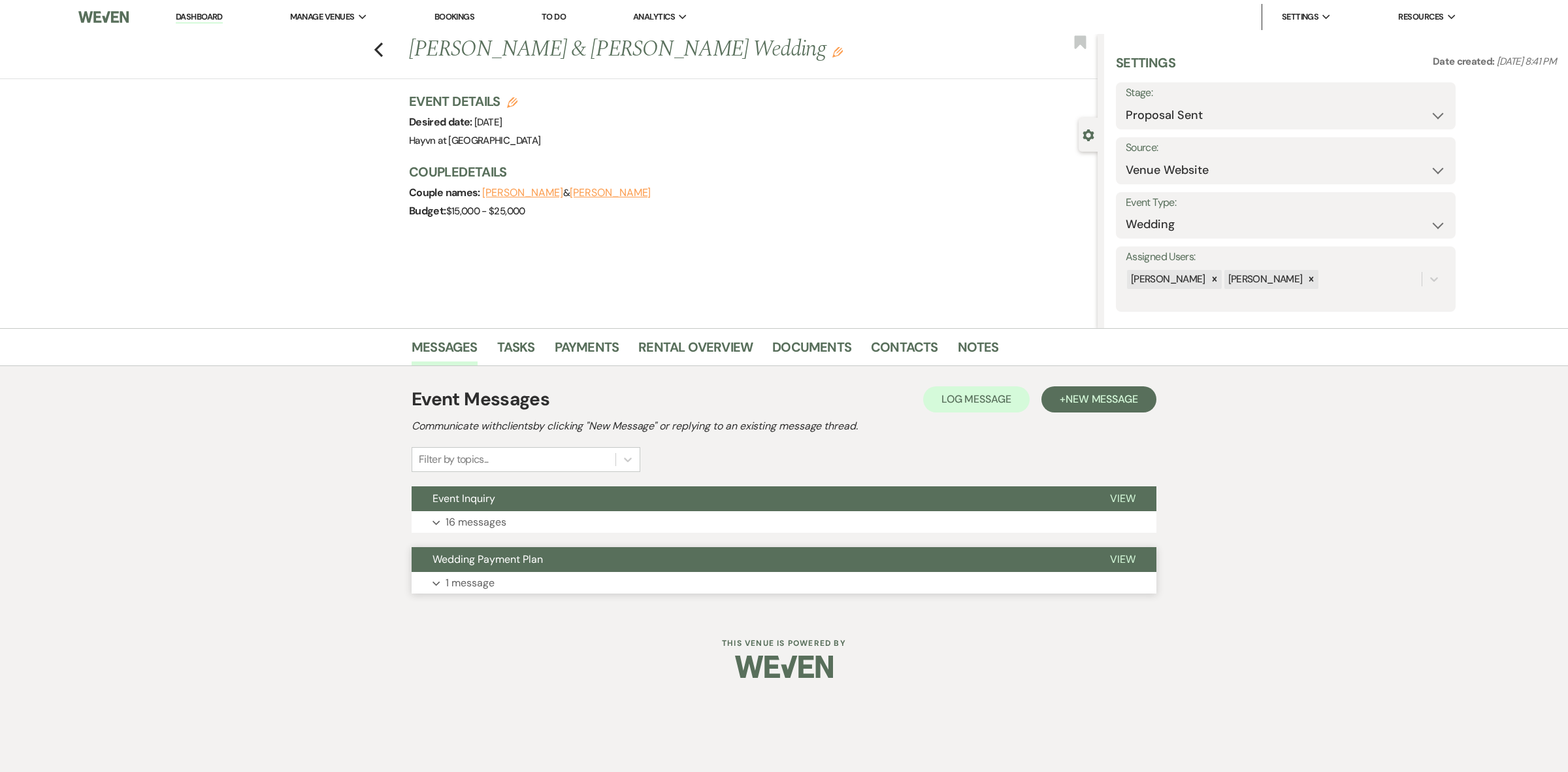
click at [441, 580] on button "Expand 1 message" at bounding box center [784, 583] width 745 height 22
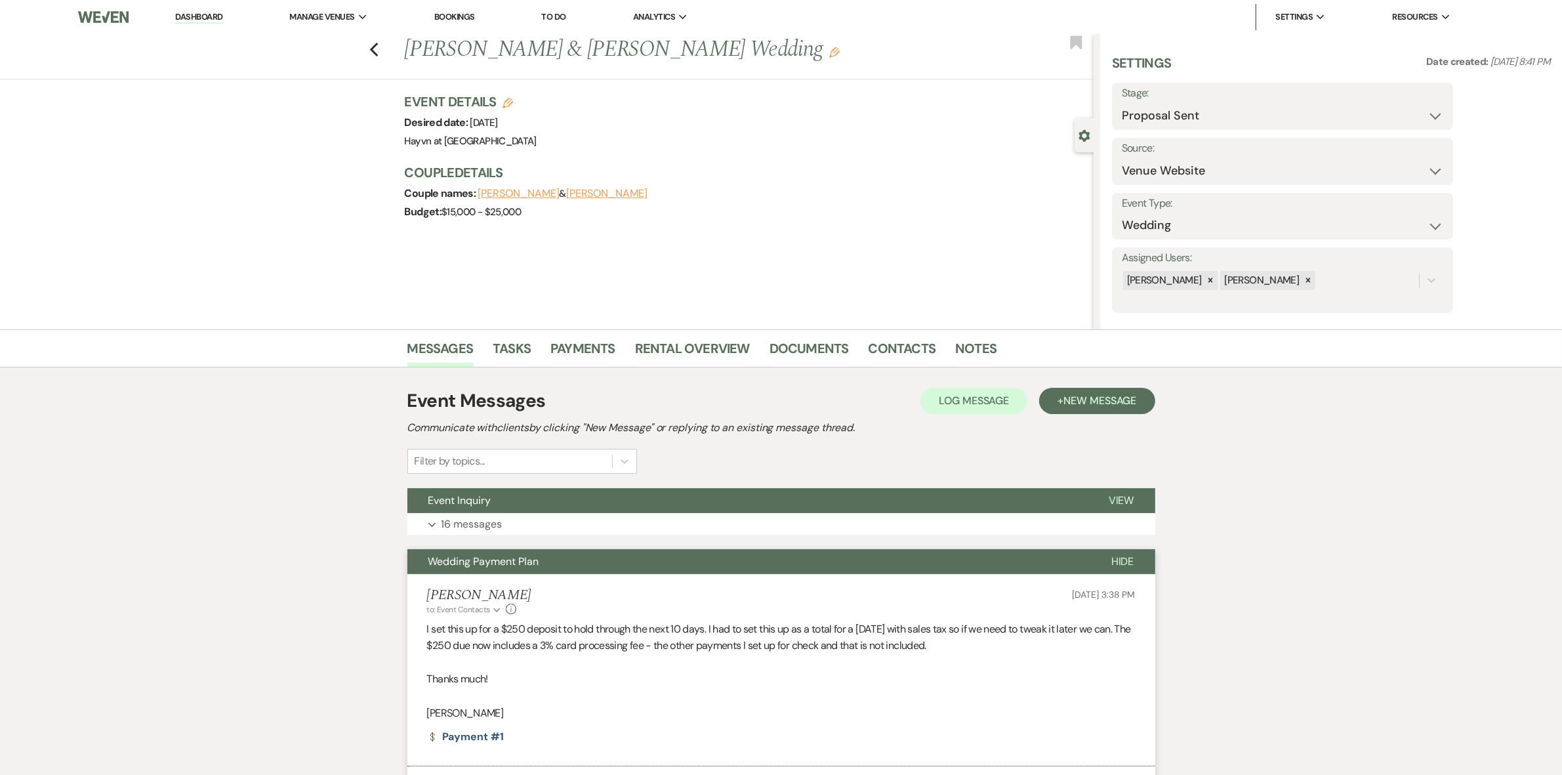
scroll to position [132, 0]
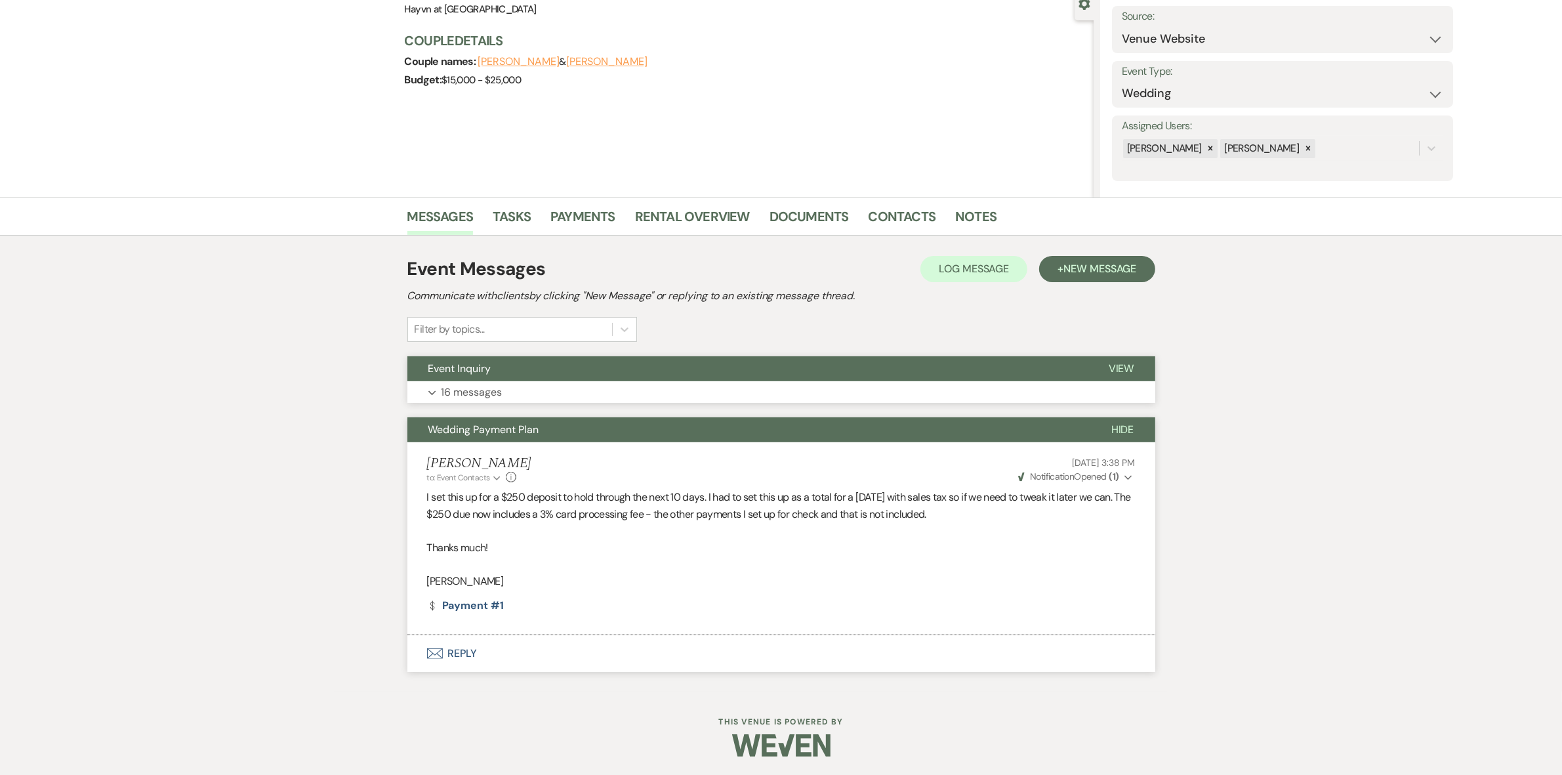
click at [433, 391] on icon "Expand" at bounding box center [432, 392] width 8 height 5
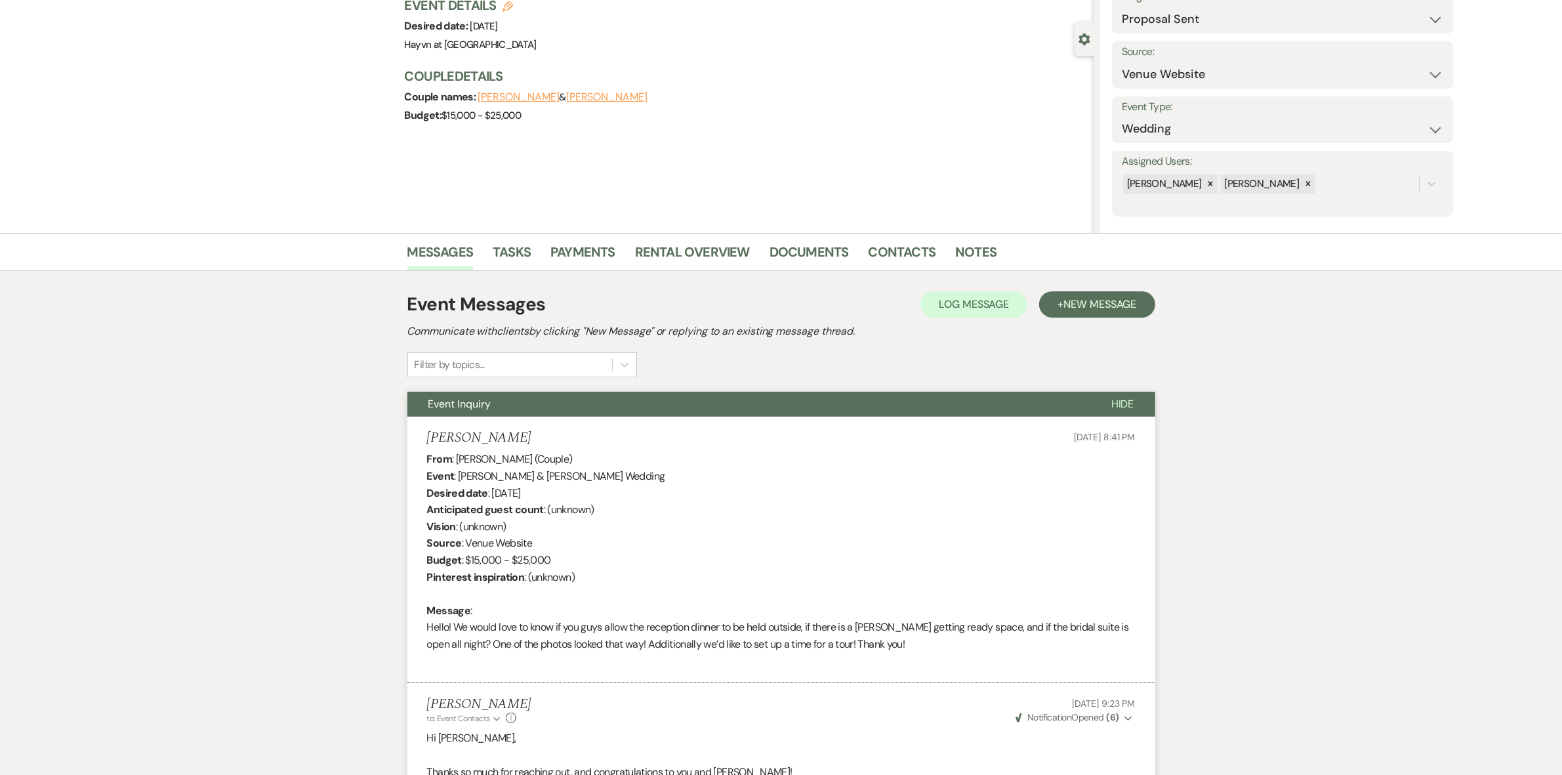
scroll to position [0, 0]
